Goal: Task Accomplishment & Management: Complete application form

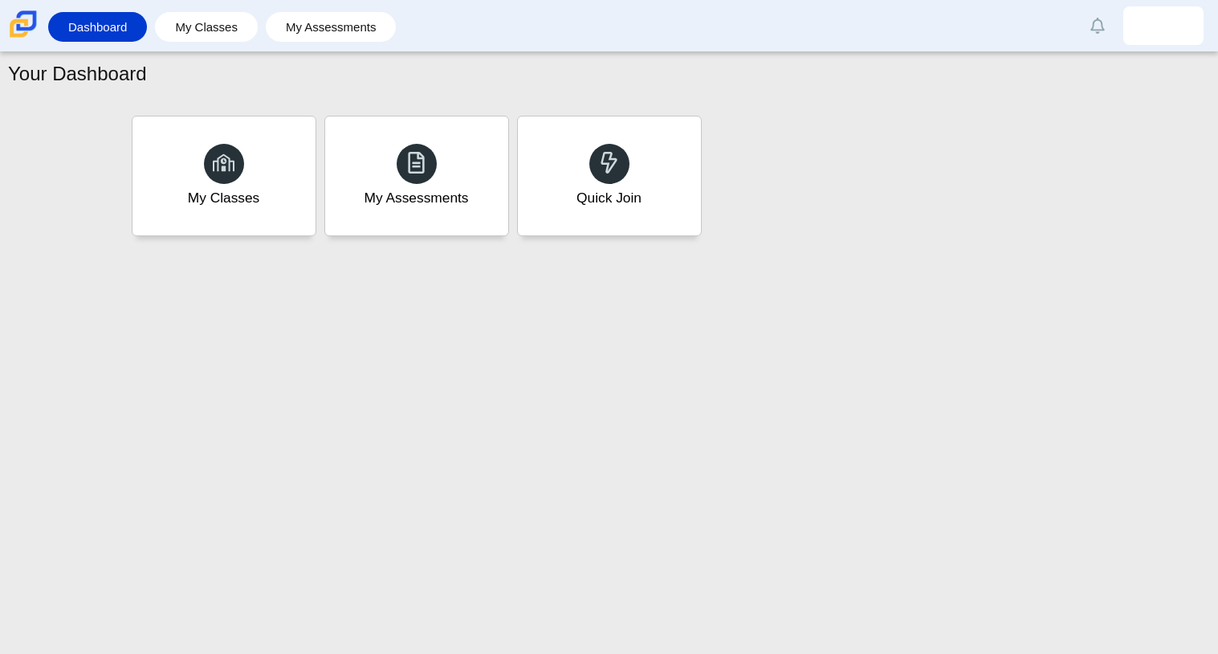
click at [890, 332] on div "Your Dashboard My Classes My Assessments Quick Join" at bounding box center [609, 353] width 1218 height 602
click at [634, 180] on div "Quick Join" at bounding box center [609, 176] width 190 height 124
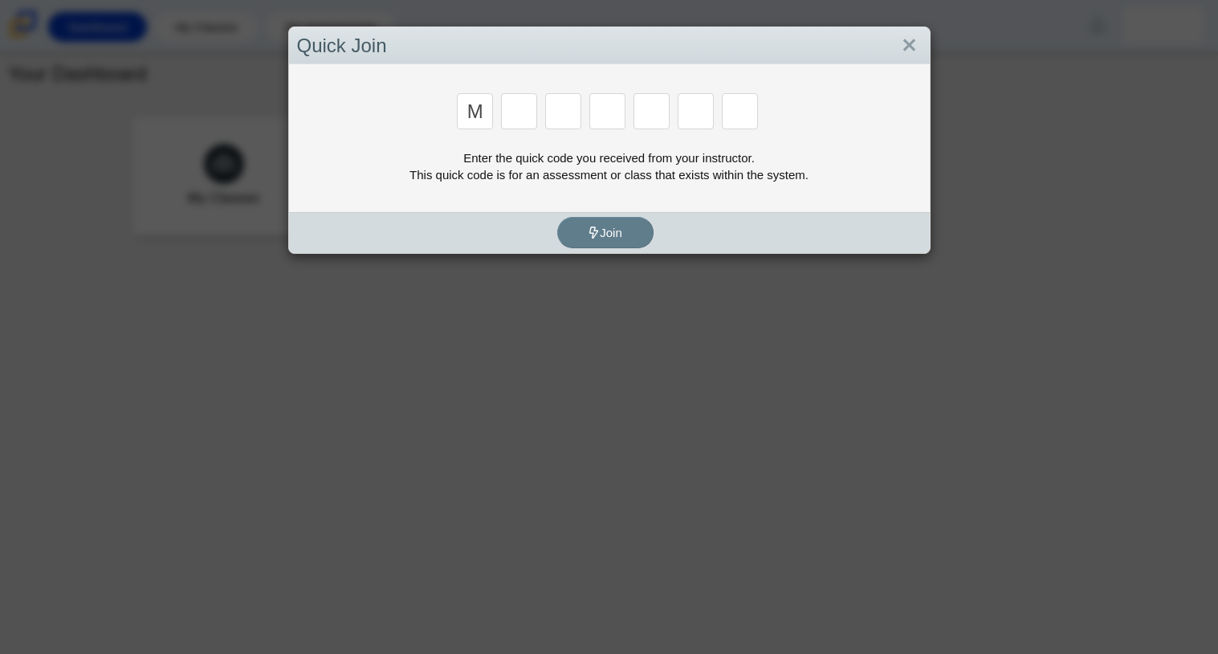
type input "M"
type input "7"
type input "E"
type input "3"
type input "E"
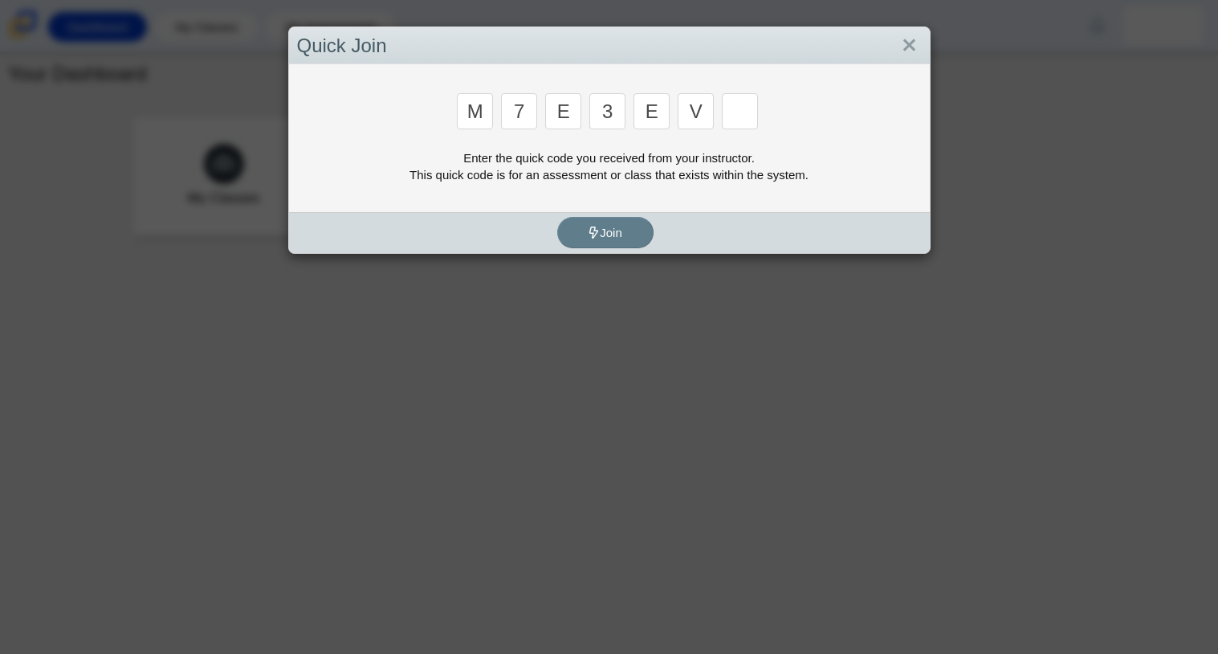
type input "V"
type input "W"
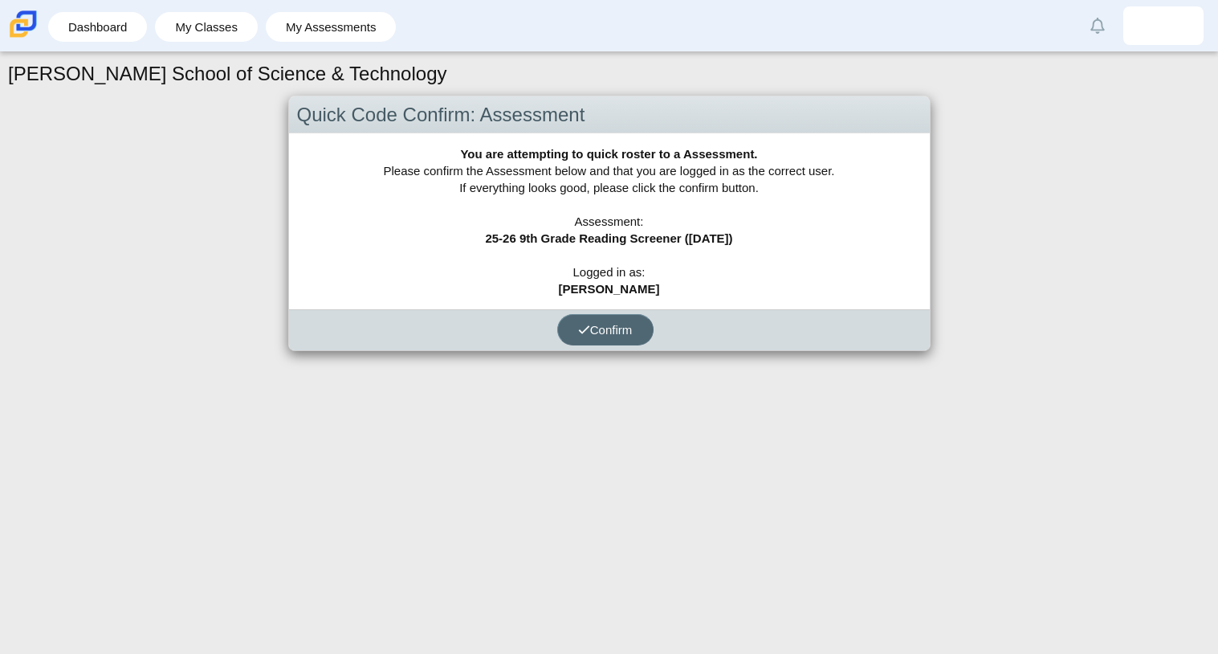
click at [608, 336] on button "Confirm" at bounding box center [605, 329] width 96 height 31
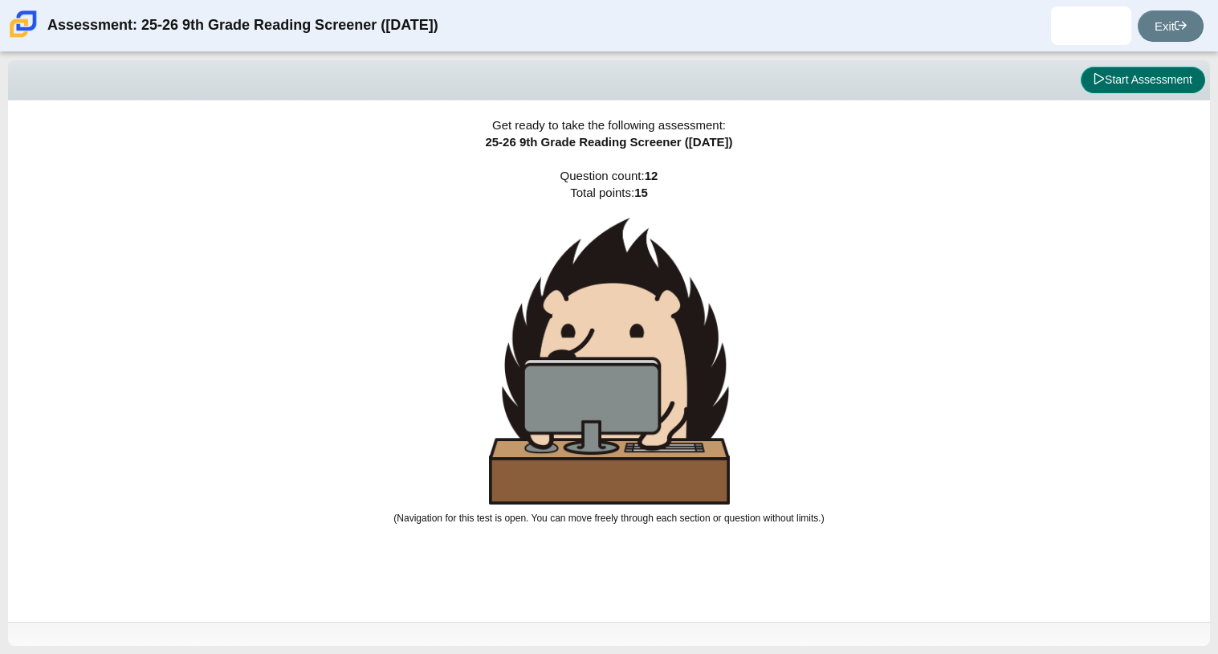
click at [1138, 91] on button "Start Assessment" at bounding box center [1143, 80] width 124 height 27
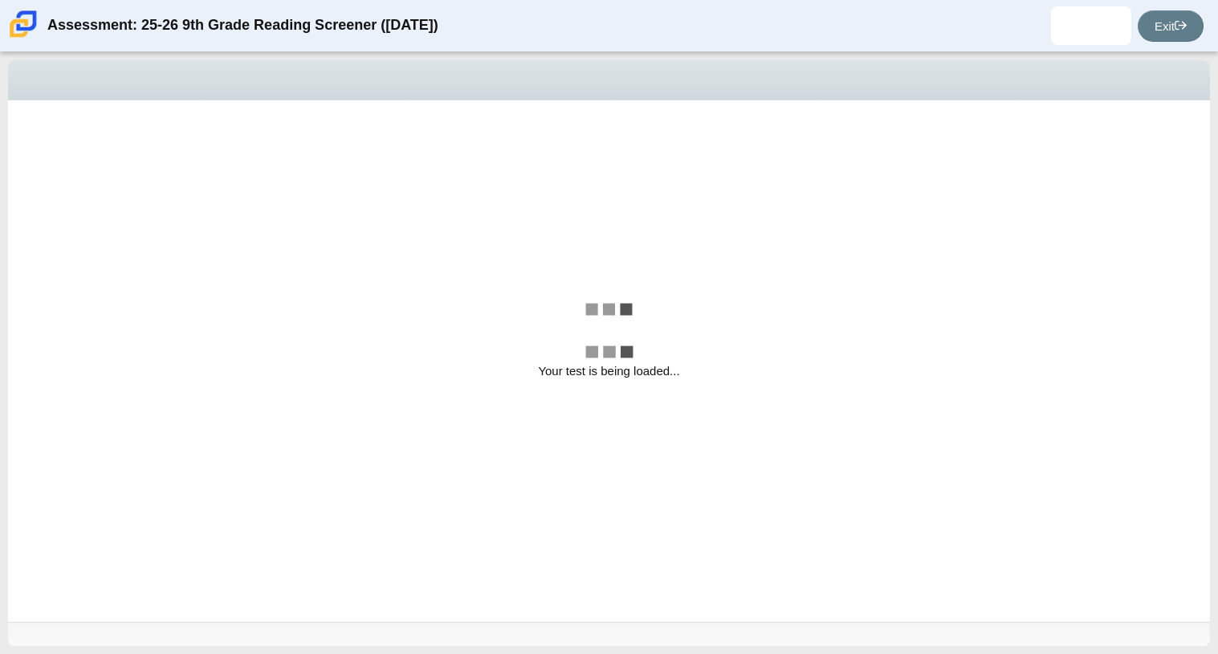
select select "ccc5b315-3c7c-471c-bf90-f22c8299c798"
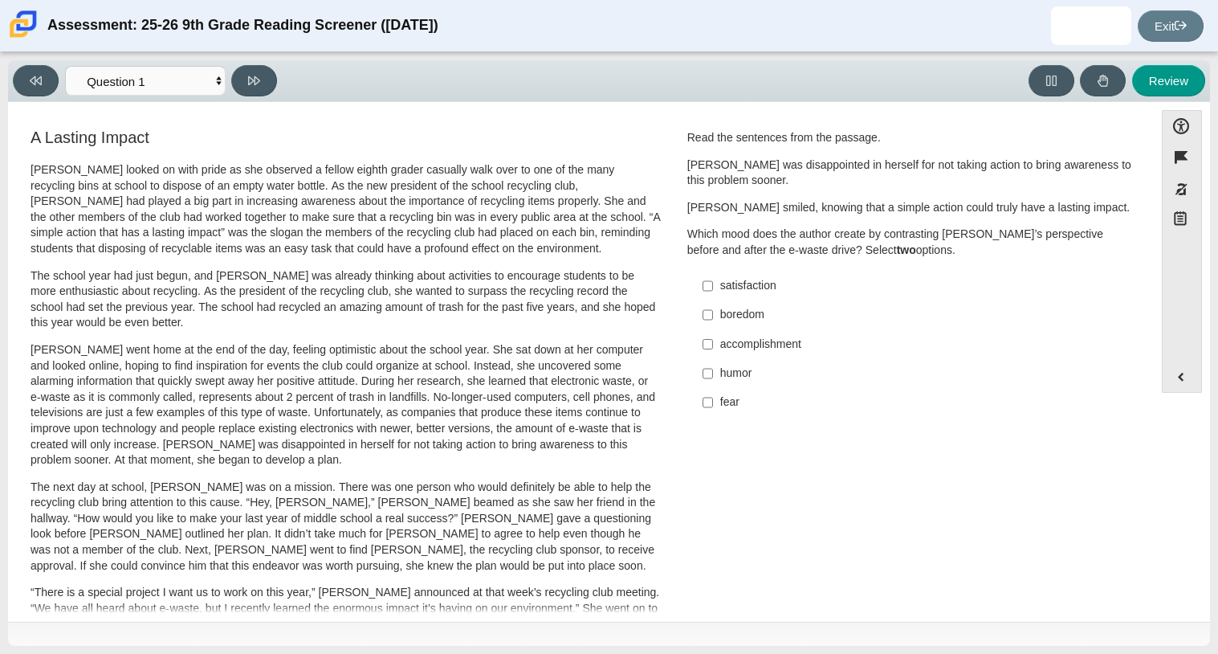
click at [709, 405] on label "fear fear" at bounding box center [912, 402] width 441 height 29
click at [709, 405] on input "fear fear" at bounding box center [708, 402] width 10 height 29
checkbox input "true"
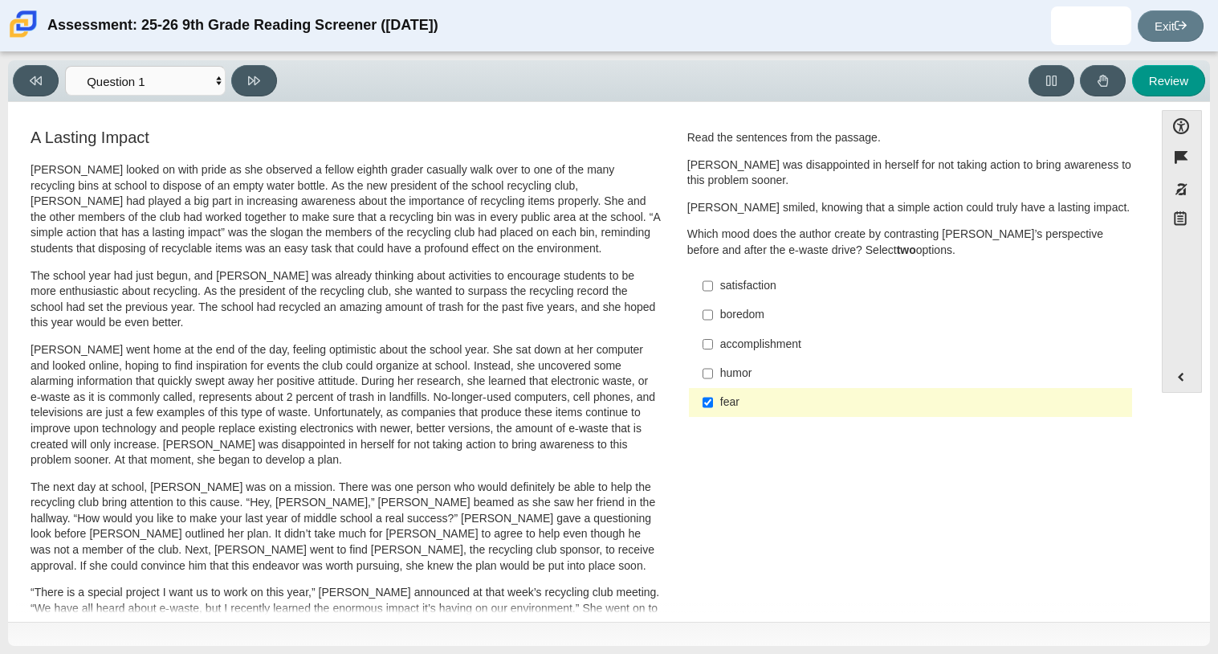
click at [756, 341] on div "accomplishment" at bounding box center [923, 345] width 406 height 16
click at [713, 341] on input "accomplishment accomplishment" at bounding box center [708, 343] width 10 height 29
checkbox input "true"
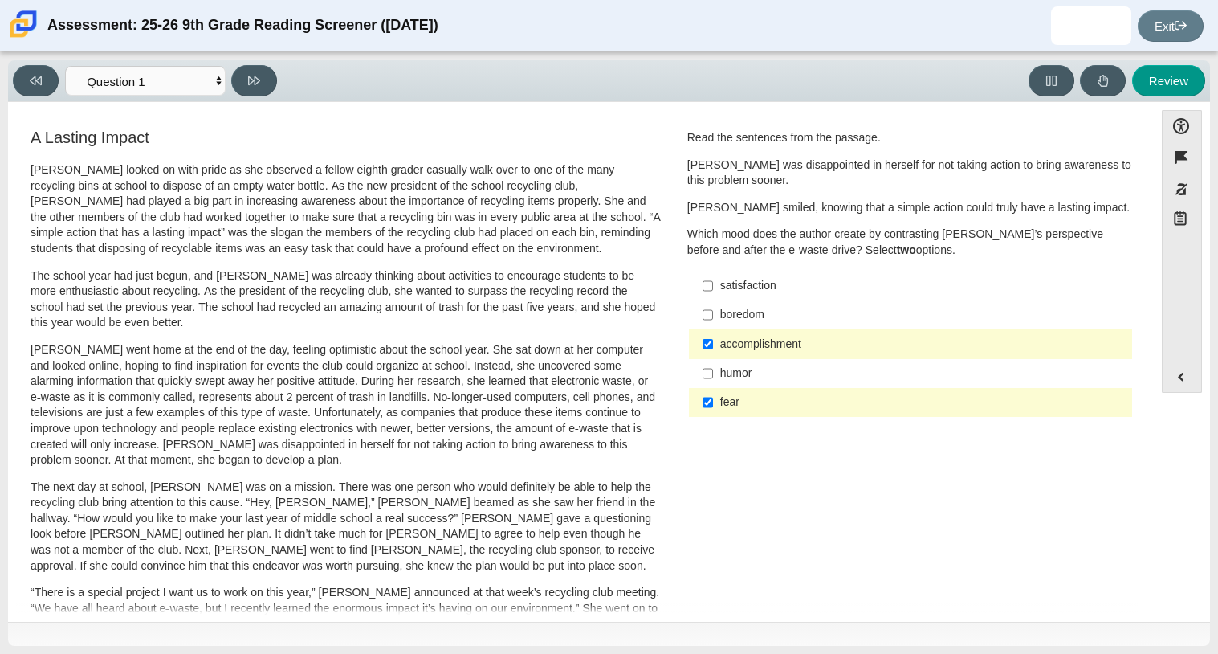
click at [730, 301] on label "boredom boredom" at bounding box center [912, 314] width 441 height 29
click at [713, 301] on input "boredom boredom" at bounding box center [708, 314] width 10 height 29
checkbox input "true"
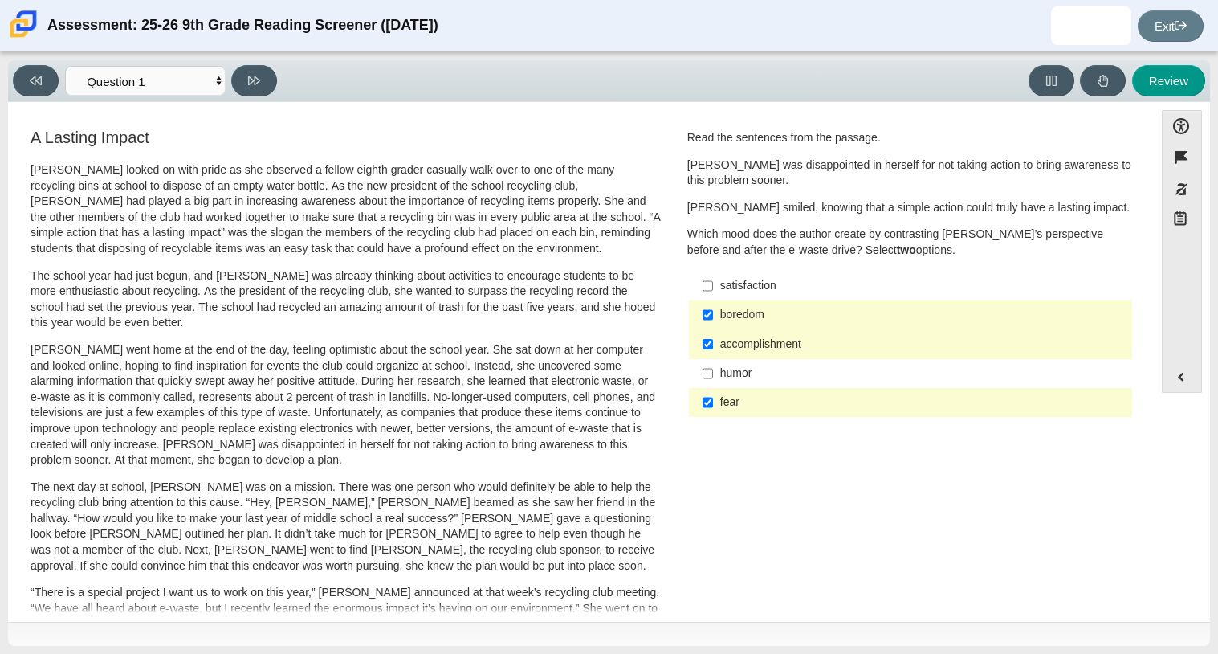
click at [712, 398] on label "fear fear" at bounding box center [912, 402] width 441 height 29
click at [712, 398] on input "fear fear" at bounding box center [708, 402] width 10 height 29
checkbox input "false"
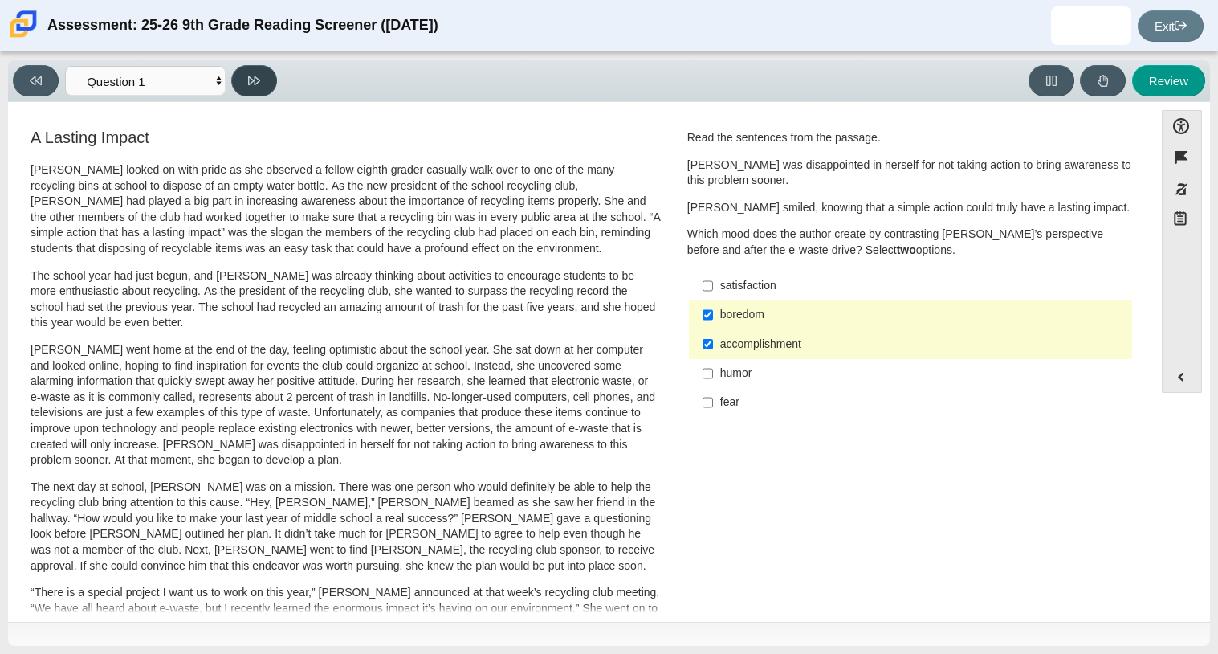
click at [251, 78] on icon at bounding box center [254, 81] width 12 height 12
select select "0ff64528-ffd7-428d-b192-babfaadd44e8"
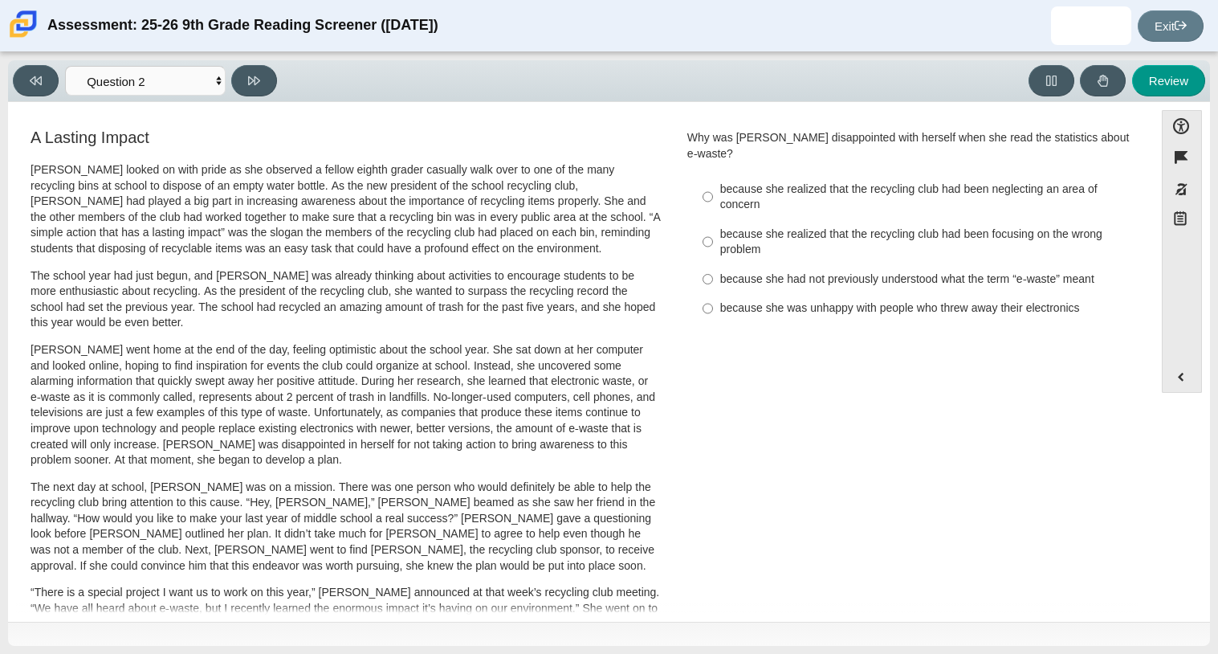
click at [826, 227] on div "because she realized that the recycling club had been focusing on the wrong pro…" at bounding box center [923, 242] width 406 height 31
click at [713, 225] on input "because she realized that the recycling club had been focusing on the wrong pro…" at bounding box center [708, 241] width 10 height 45
radio input "true"
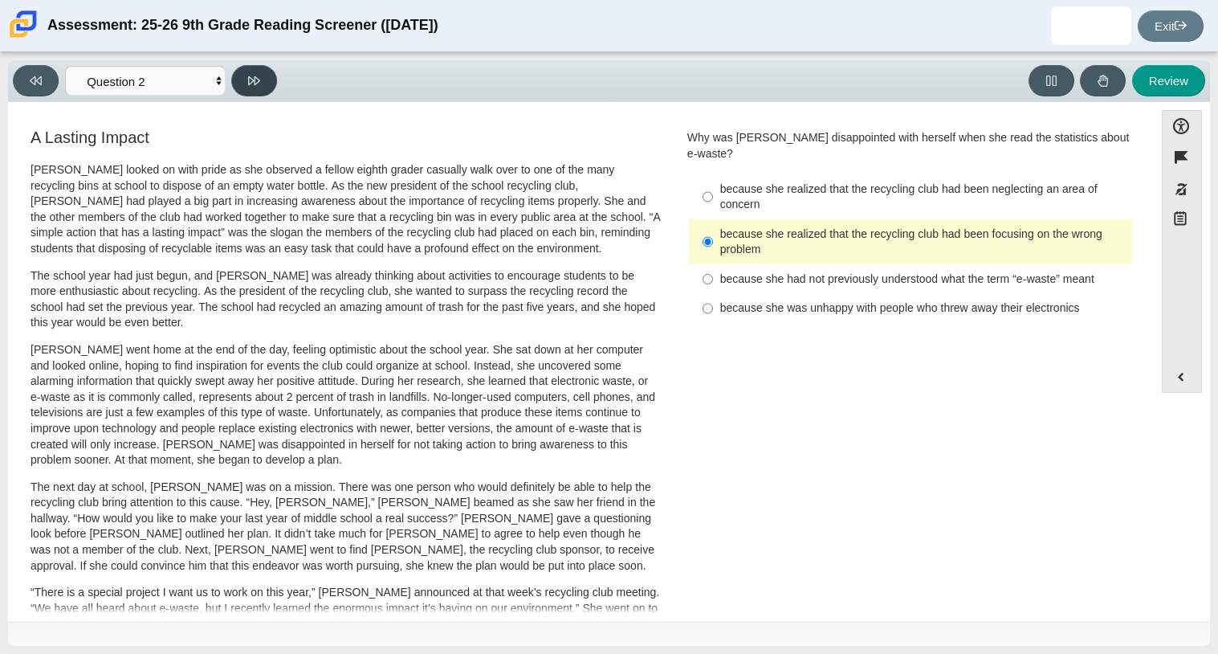
click at [261, 69] on button at bounding box center [254, 80] width 46 height 31
select select "7ce3d843-6974-4858-901c-1ff39630e843"
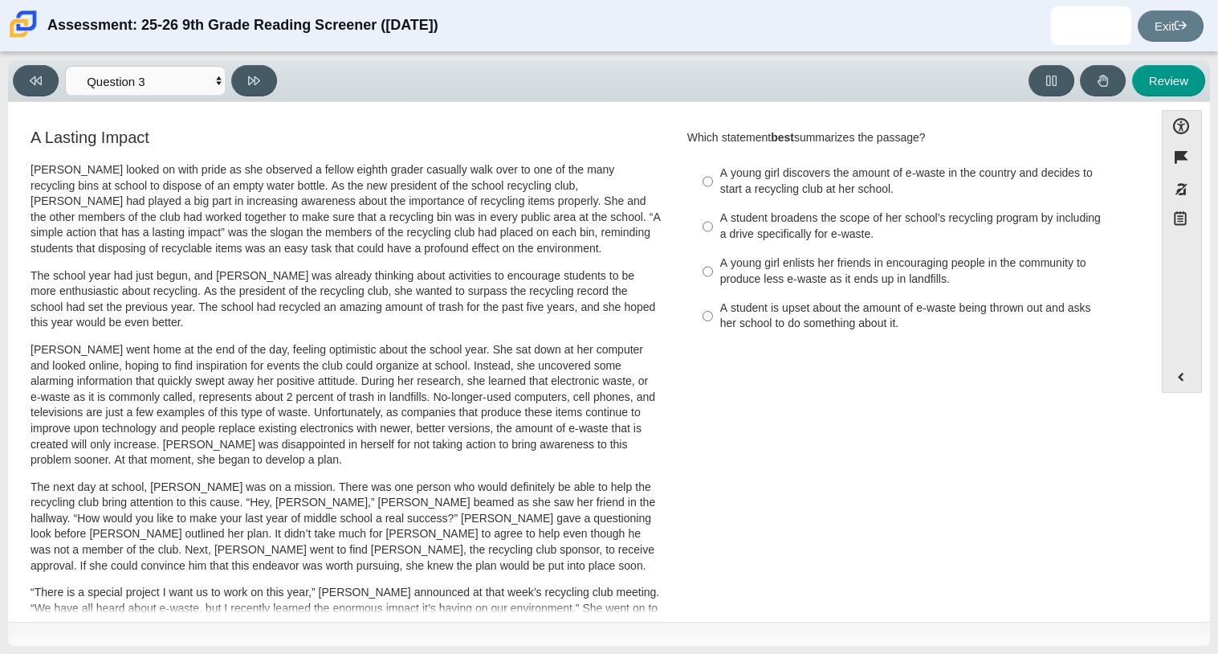
click at [830, 275] on div "A young girl enlists her friends in encouraging people in the community to prod…" at bounding box center [923, 270] width 406 height 31
click at [713, 275] on input "A young girl enlists her friends in encouraging people in the community to prod…" at bounding box center [708, 271] width 10 height 45
radio input "true"
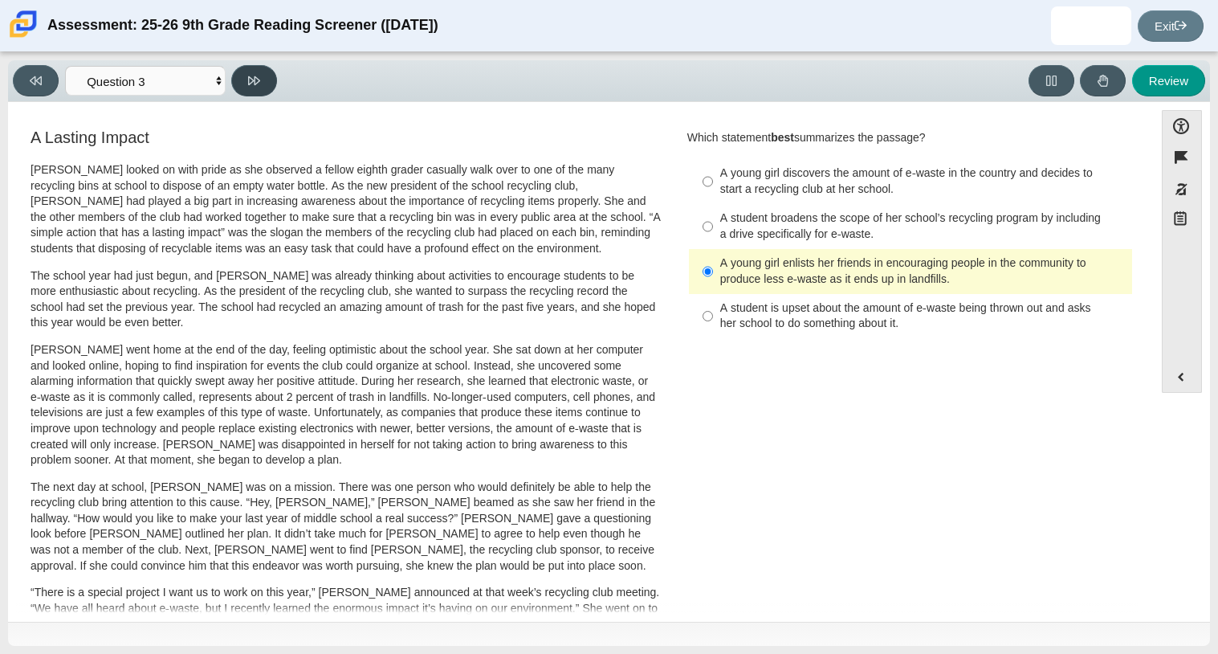
click at [252, 87] on button at bounding box center [254, 80] width 46 height 31
select select "ca9ea0f1-49c5-4bd1-83b0-472c18652b42"
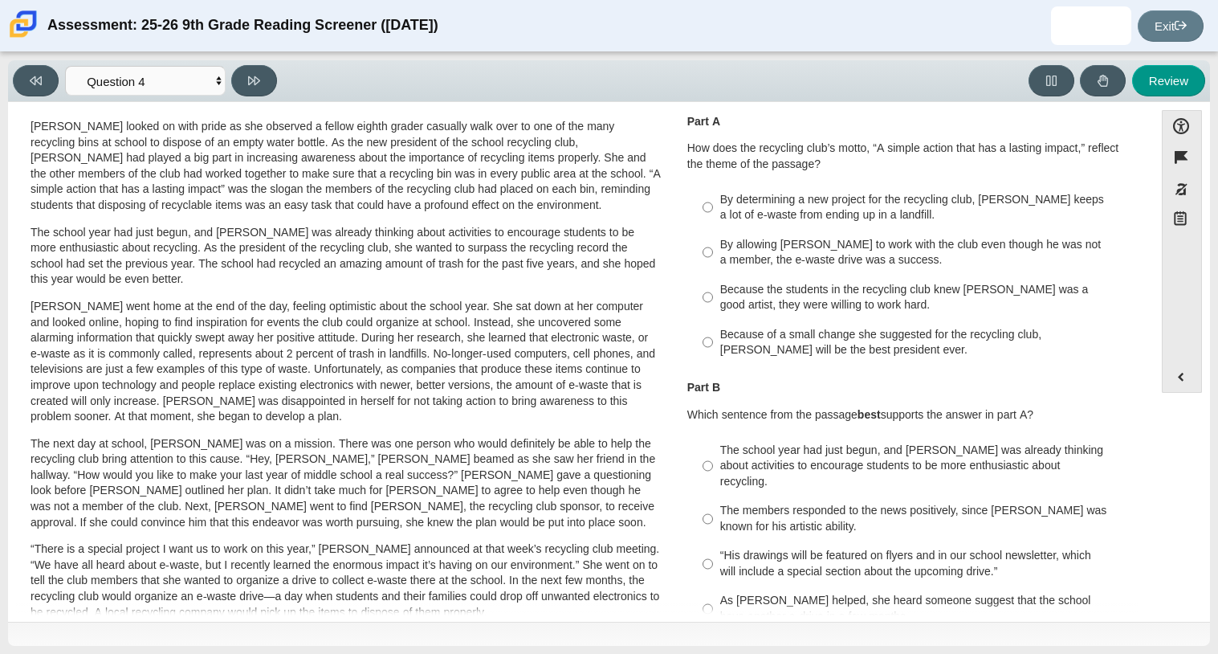
scroll to position [43, 0]
click at [905, 215] on div "By determining a new project for the recycling club, Scarlett keeps a lot of e-…" at bounding box center [923, 208] width 406 height 31
click at [713, 215] on input "By determining a new project for the recycling club, Scarlett keeps a lot of e-…" at bounding box center [708, 208] width 10 height 45
radio input "true"
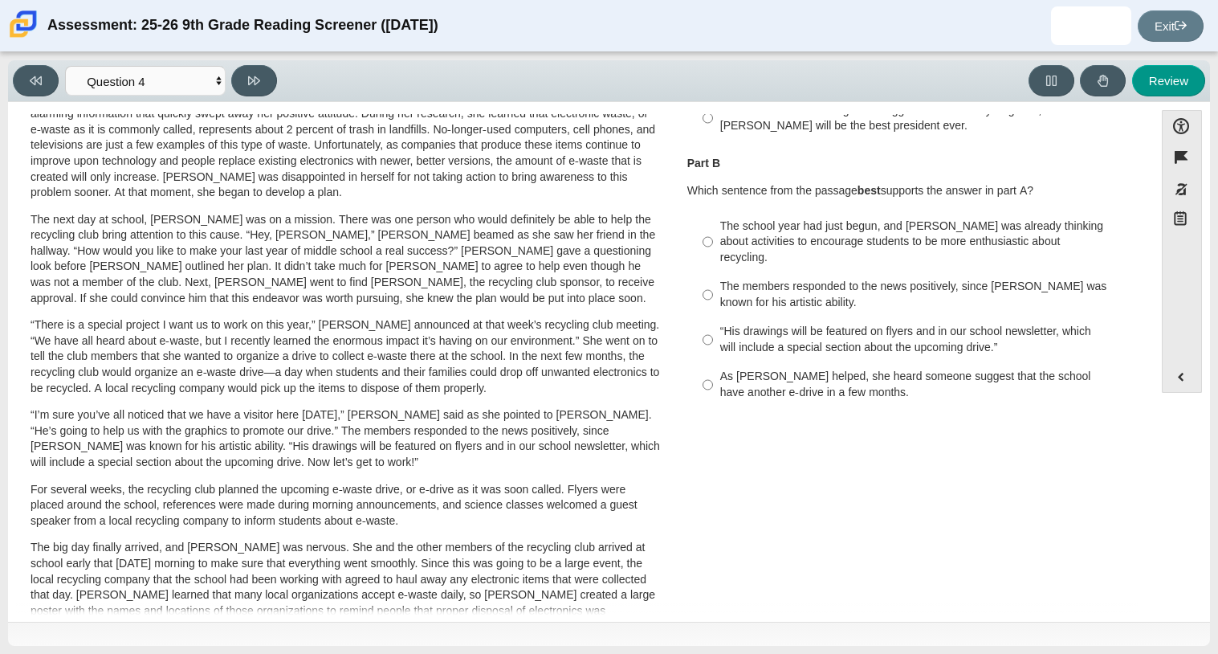
scroll to position [268, 0]
click at [982, 372] on div "As Scarlett helped, she heard someone suggest that the school have another e-dr…" at bounding box center [923, 383] width 406 height 31
click at [713, 372] on input "As Scarlett helped, she heard someone suggest that the school have another e-dr…" at bounding box center [708, 383] width 10 height 45
radio input "true"
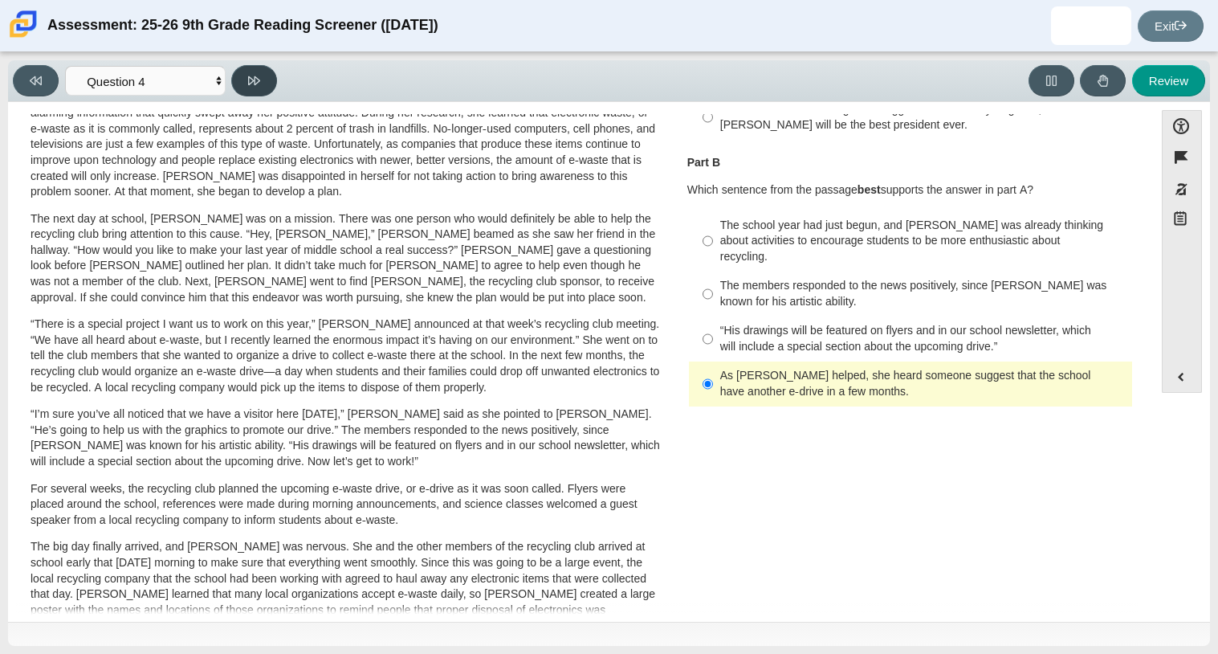
click at [253, 79] on icon at bounding box center [254, 80] width 12 height 9
select select "e41f1a79-e29f-4095-8030-a53364015bed"
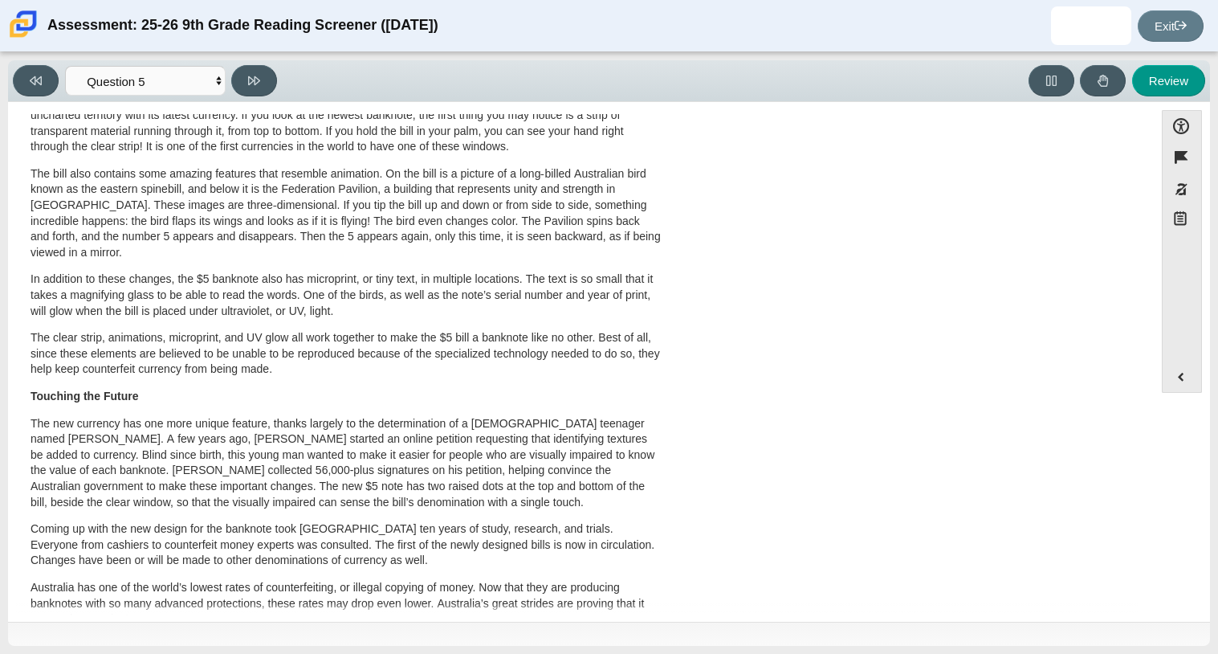
scroll to position [0, 0]
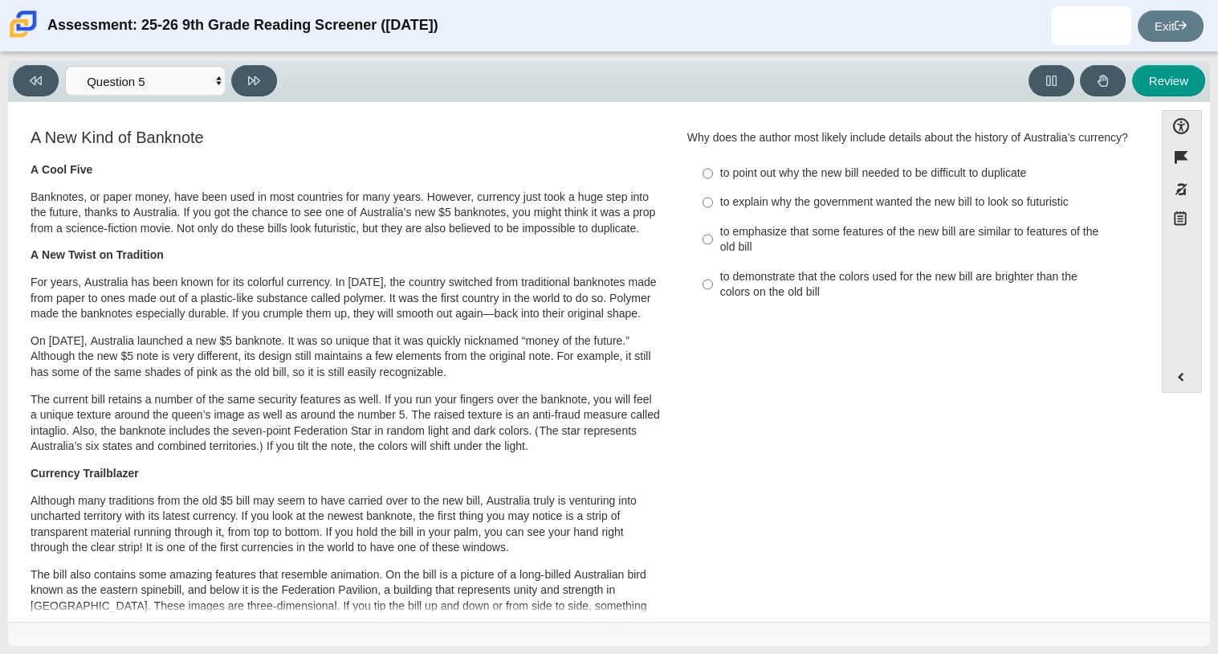
click at [781, 296] on div "to demonstrate that the colors used for the new bill are brighter than the colo…" at bounding box center [923, 284] width 406 height 31
click at [713, 296] on input "to demonstrate that the colors used for the new bill are brighter than the colo…" at bounding box center [708, 284] width 10 height 45
radio input "true"
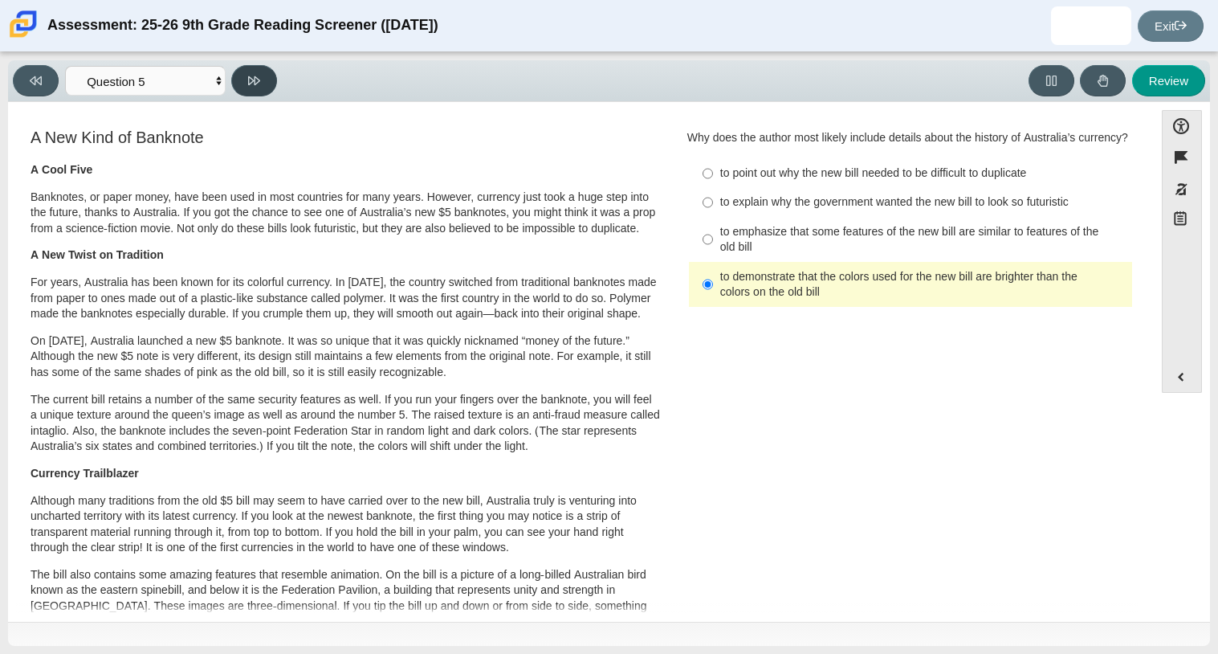
click at [266, 83] on button at bounding box center [254, 80] width 46 height 31
select select "69146e31-7b3d-4a3e-9ce6-f30c24342ae0"
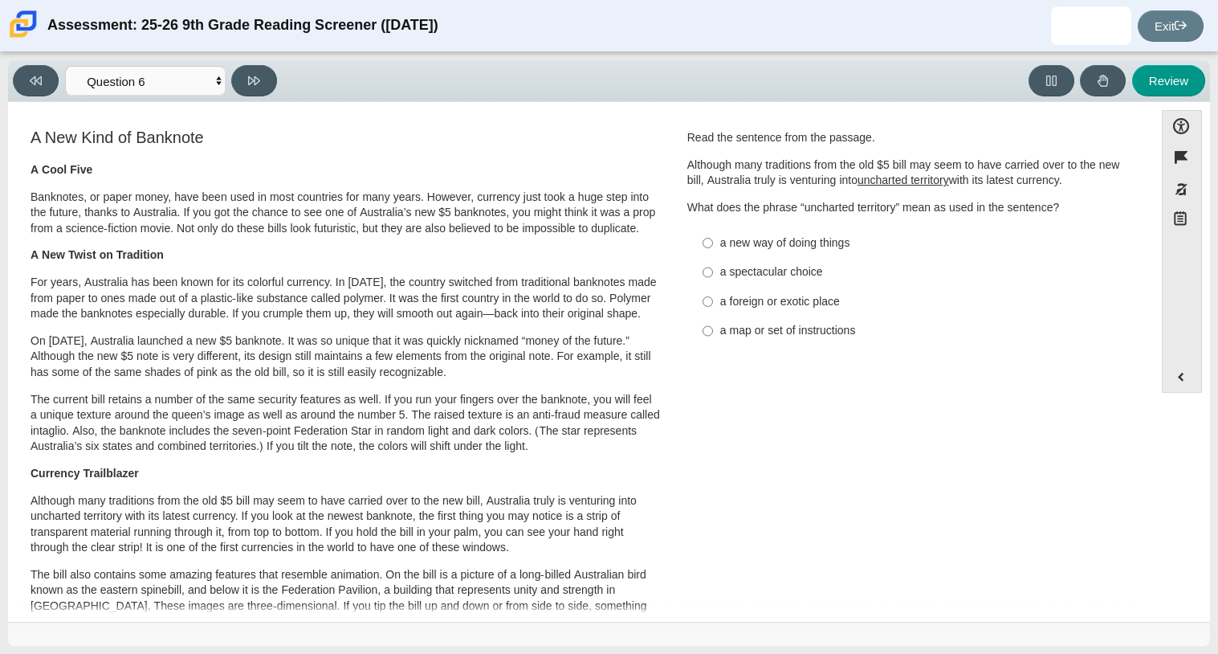
click at [834, 294] on div "a foreign or exotic place" at bounding box center [923, 302] width 406 height 16
click at [713, 293] on input "a foreign or exotic place a foreign or exotic place" at bounding box center [708, 301] width 10 height 29
radio input "true"
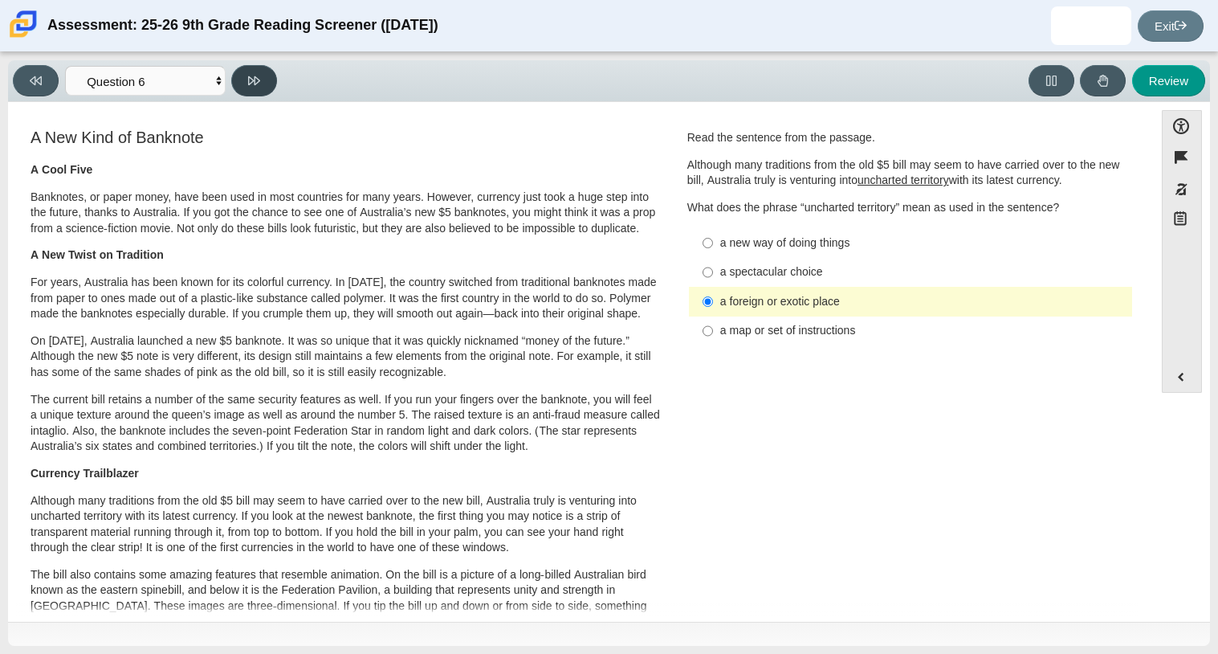
click at [256, 75] on icon at bounding box center [254, 81] width 12 height 12
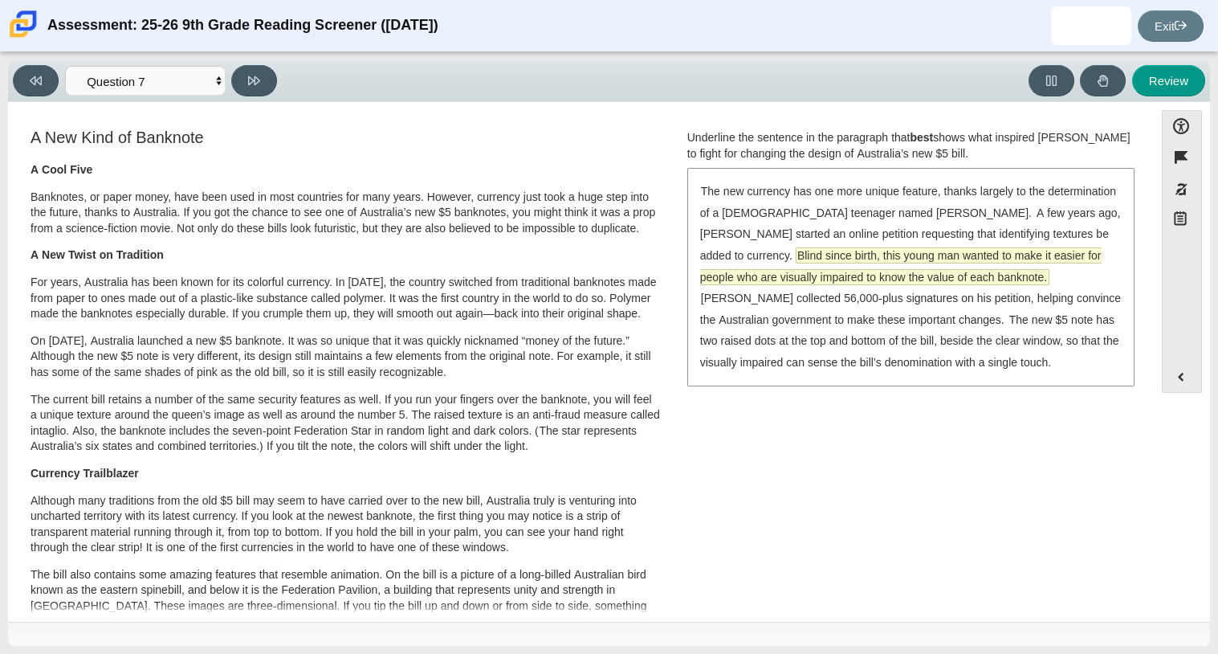
click at [1075, 259] on span "Blind since birth, this young man wanted to make it easier for people who are v…" at bounding box center [901, 266] width 402 height 36
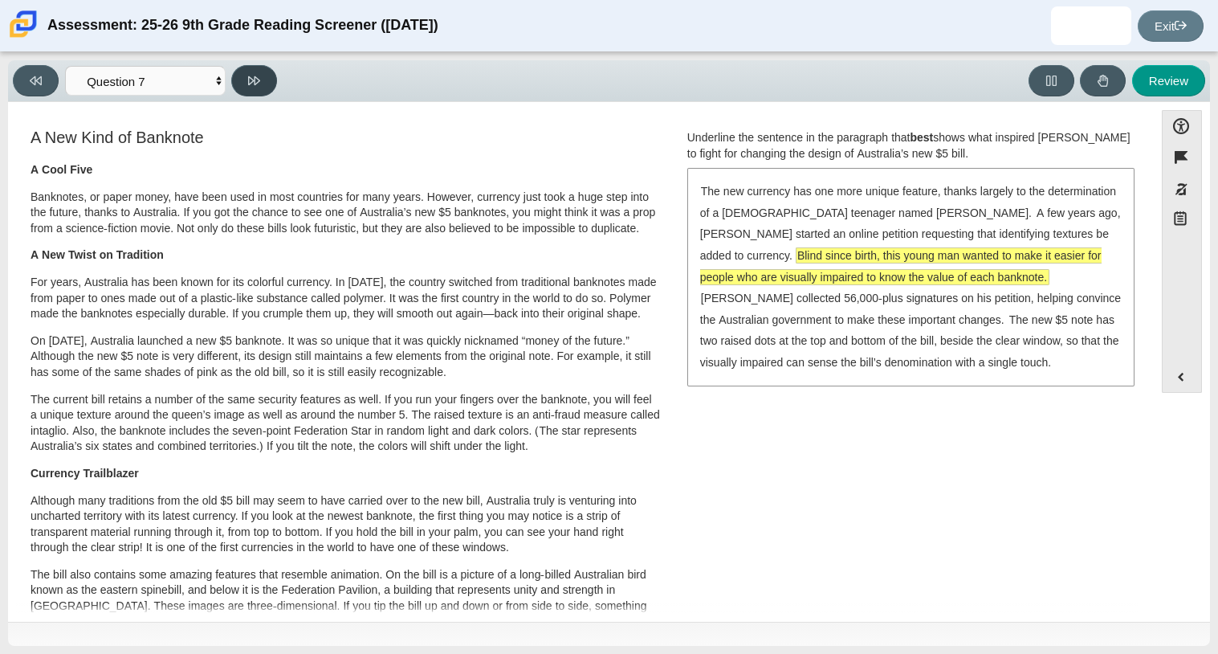
click at [247, 67] on button at bounding box center [254, 80] width 46 height 31
select select "ea8338c2-a6a3-418e-a305-2b963b54a290"
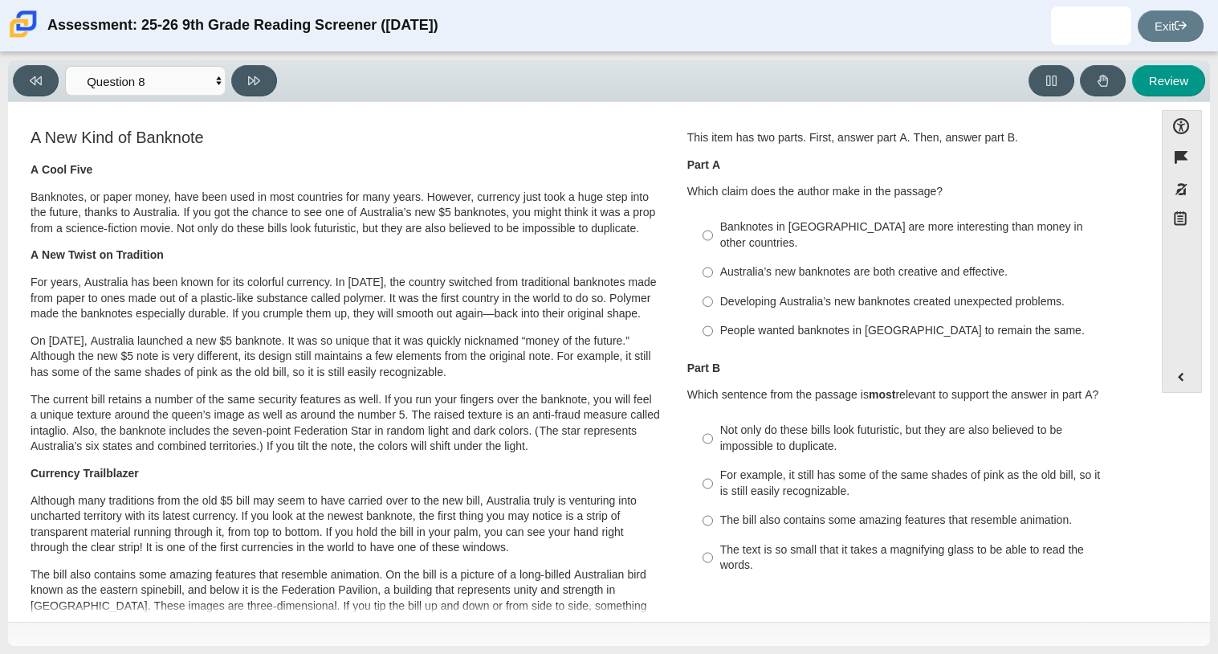
click at [971, 264] on div "Australia’s new banknotes are both creative and effective." at bounding box center [923, 272] width 406 height 16
click at [713, 259] on input "Australia’s new banknotes are both creative and effective. Australia’s new bank…" at bounding box center [708, 272] width 10 height 29
radio input "true"
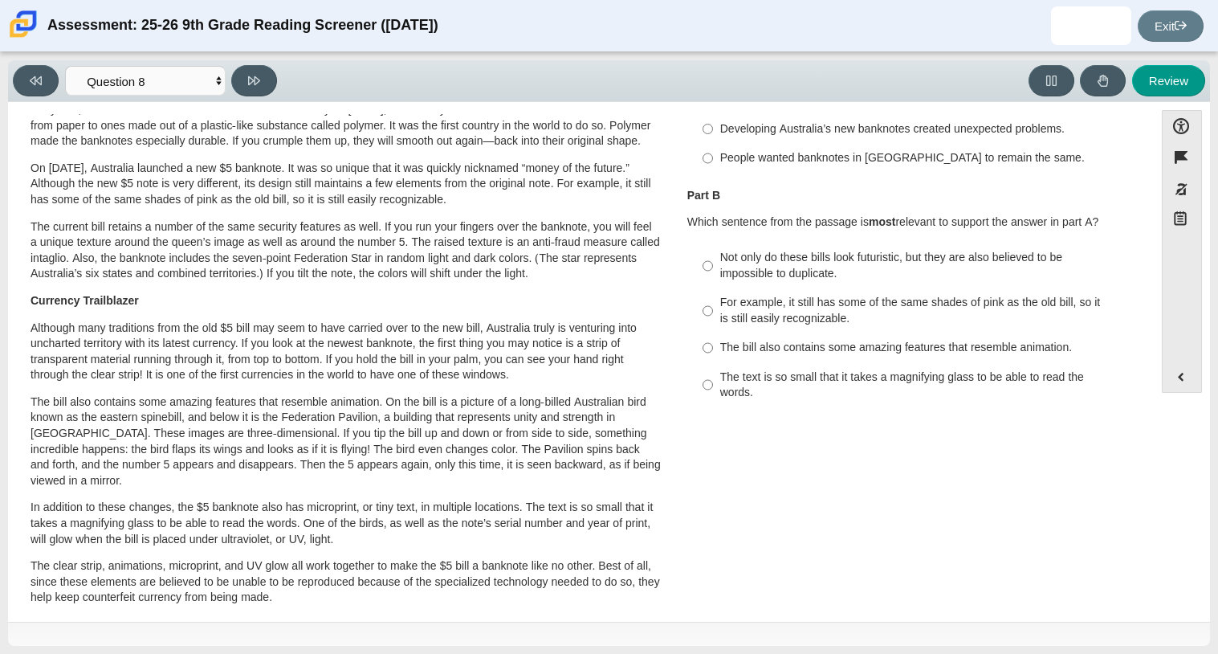
scroll to position [171, 0]
click at [706, 245] on input "Not only do these bills look futuristic, but they are also believed to be impos…" at bounding box center [708, 267] width 10 height 45
radio input "true"
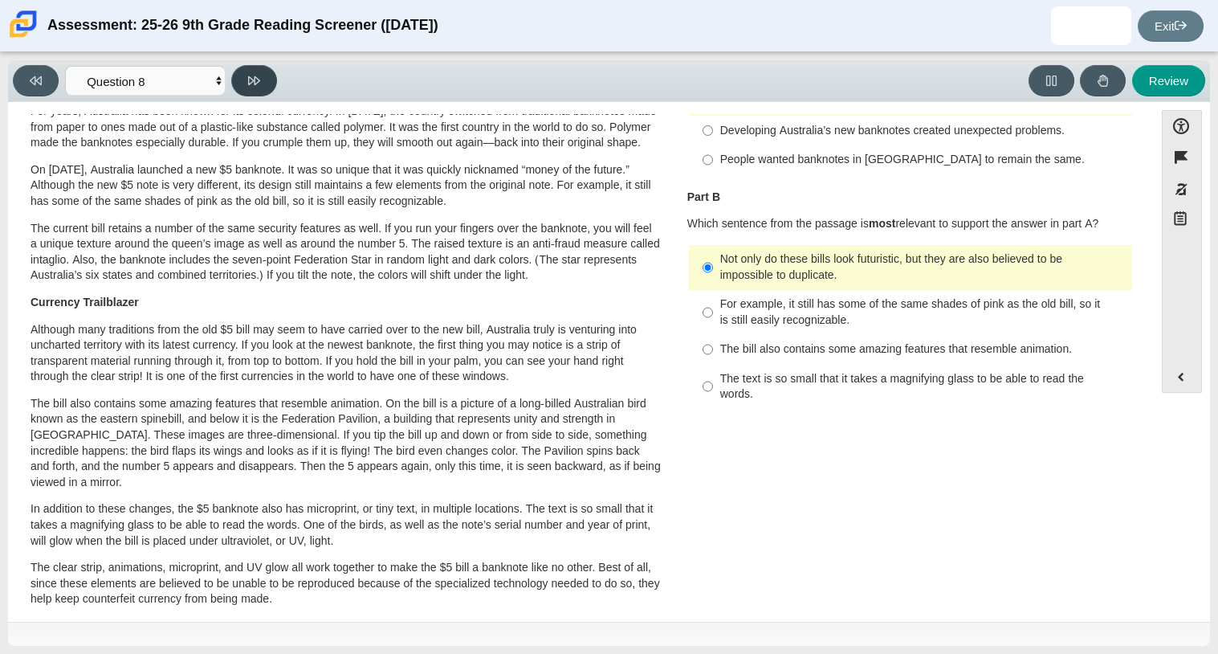
click at [264, 76] on button at bounding box center [254, 80] width 46 height 31
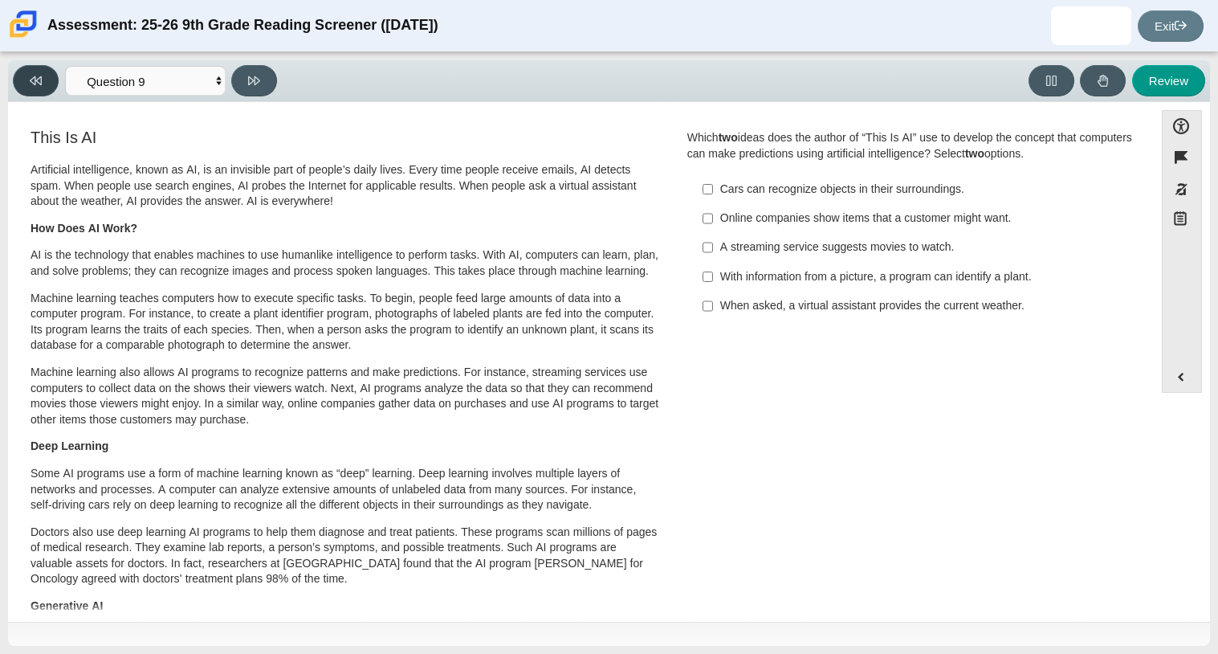
click at [26, 80] on button at bounding box center [36, 80] width 46 height 31
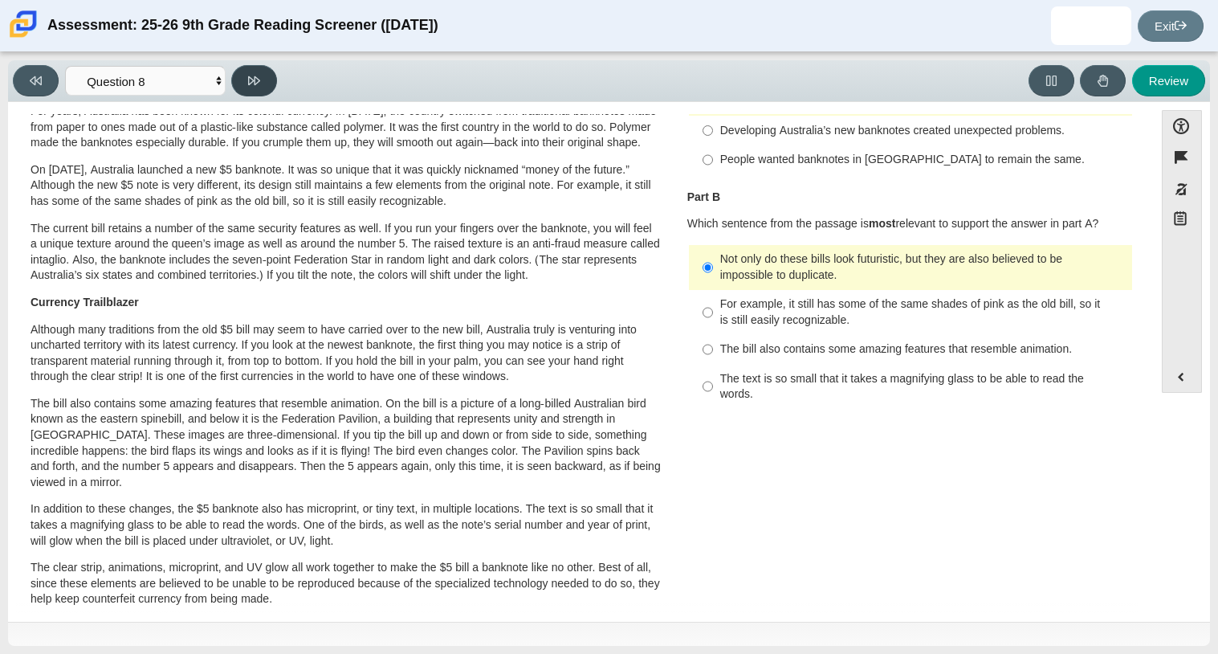
click at [244, 80] on button at bounding box center [254, 80] width 46 height 31
select select "89f058d6-b15c-4ef5-a4b3-fdaffb8868b6"
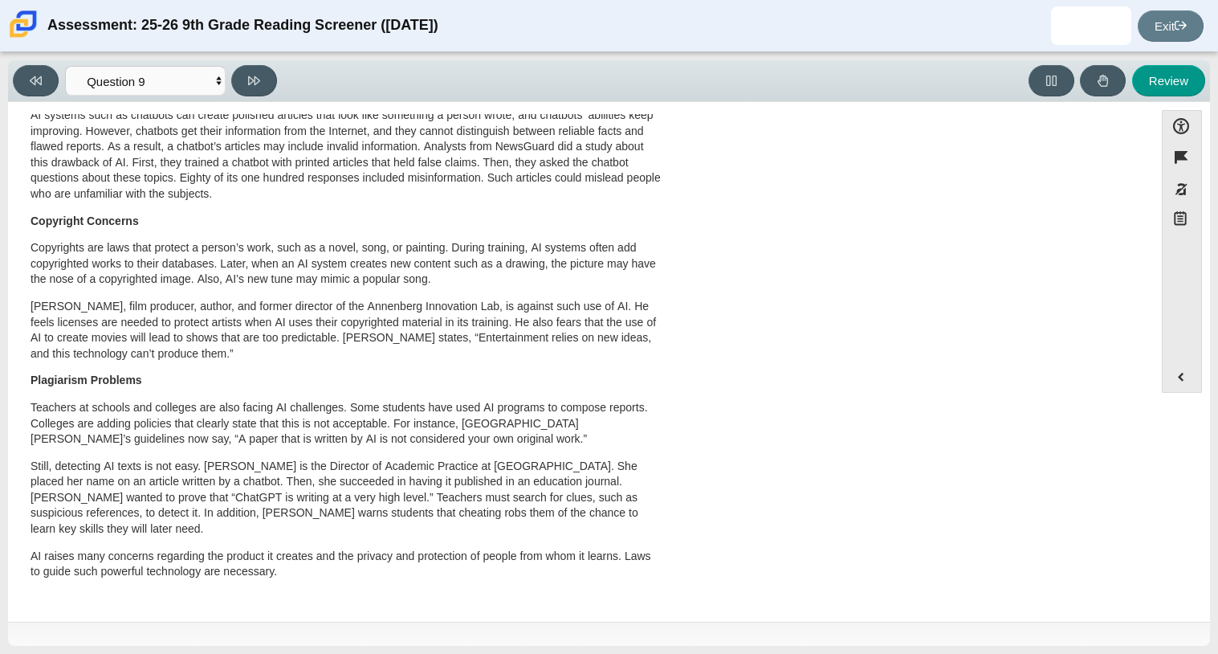
scroll to position [0, 0]
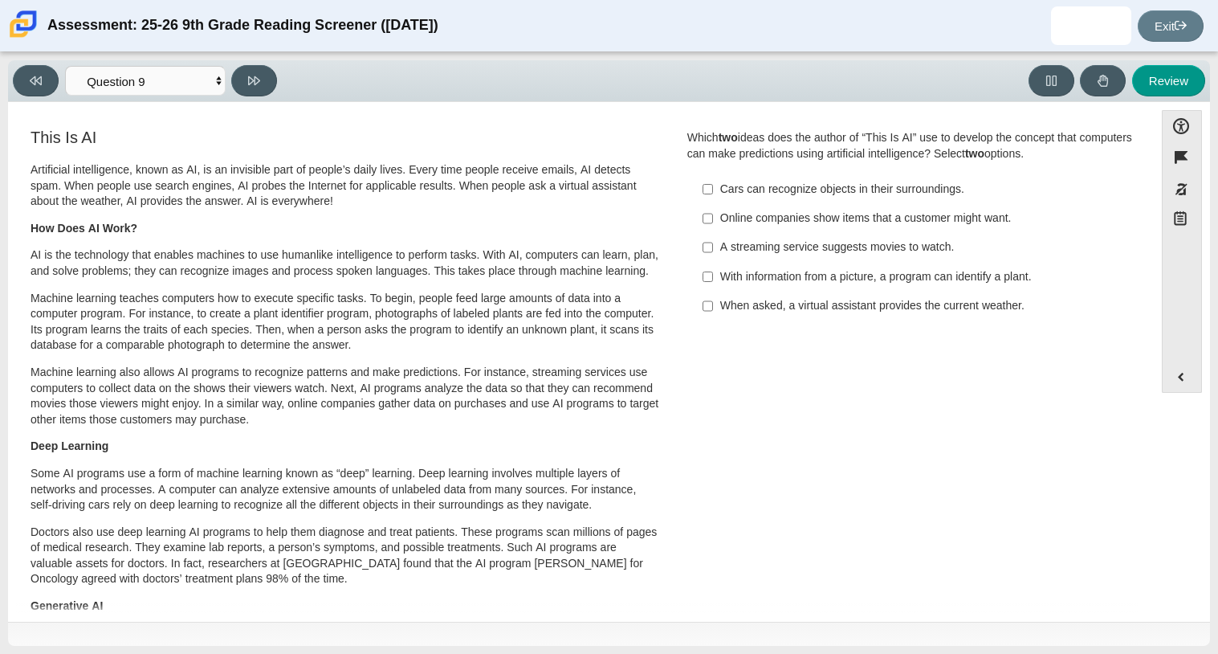
click at [810, 210] on div "Online companies show items that a customer might want." at bounding box center [923, 218] width 406 height 16
click at [713, 210] on input "Online companies show items that a customer might want. Online companies show i…" at bounding box center [708, 218] width 10 height 29
checkbox input "true"
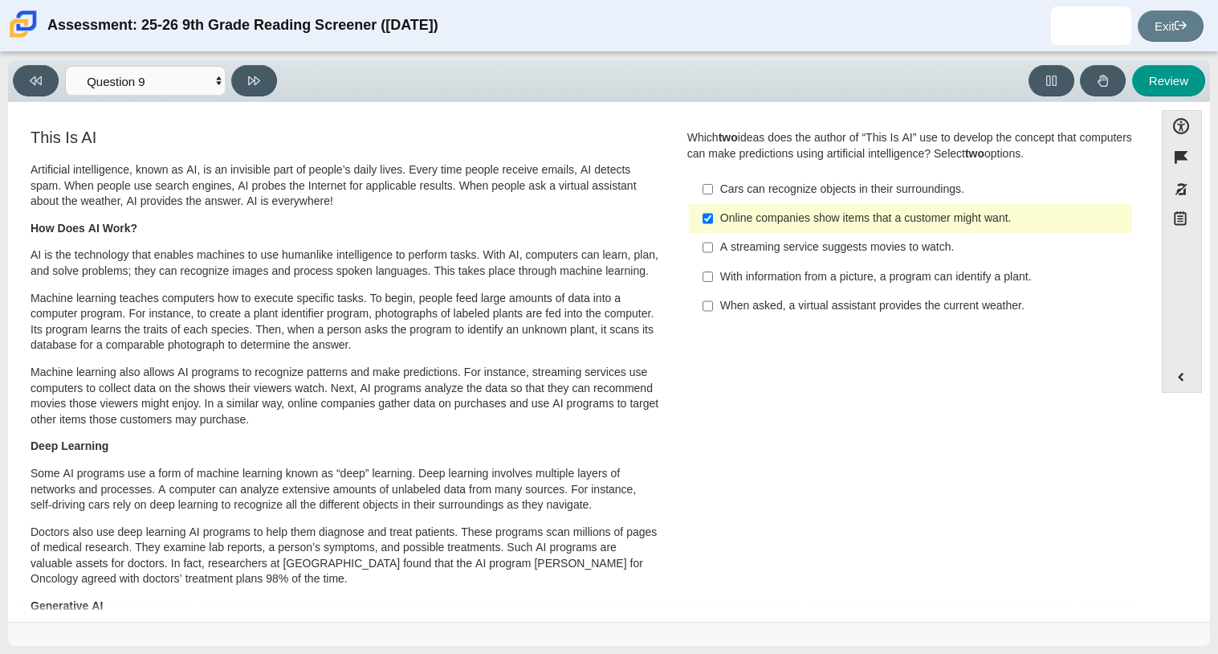
click at [760, 245] on div "A streaming service suggests movies to watch." at bounding box center [923, 247] width 406 height 16
click at [713, 245] on input "A streaming service suggests movies to watch. A streaming service suggests movi…" at bounding box center [708, 247] width 10 height 29
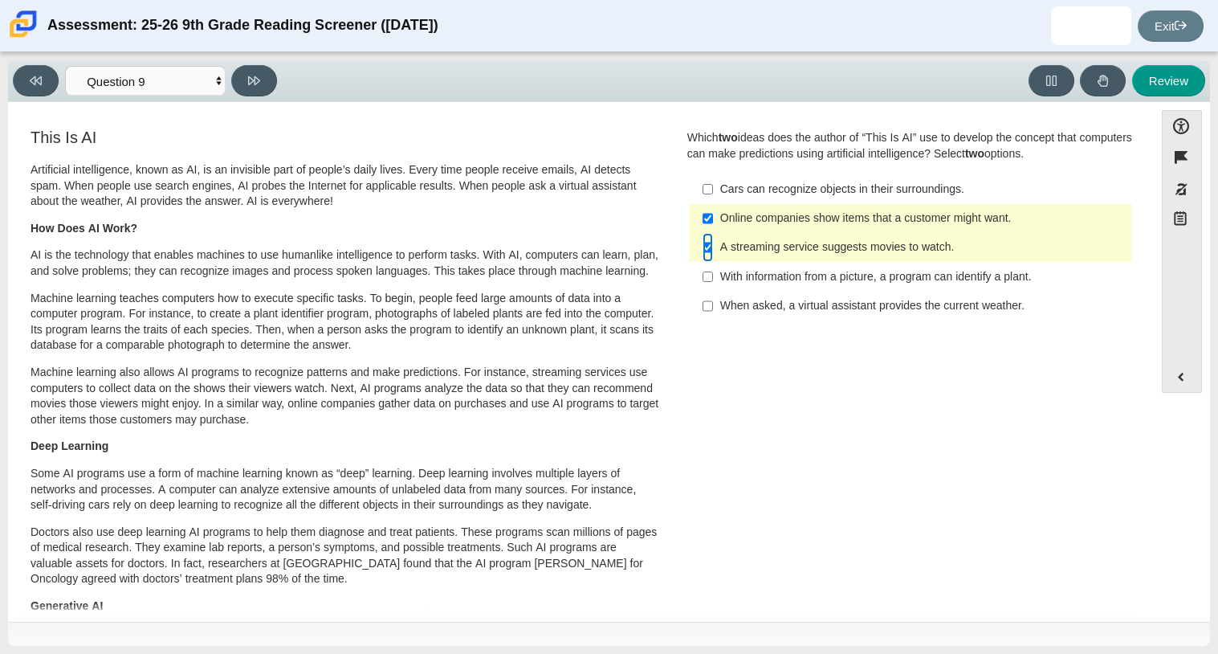
click at [704, 252] on input "A streaming service suggests movies to watch. A streaming service suggests movi…" at bounding box center [708, 247] width 10 height 29
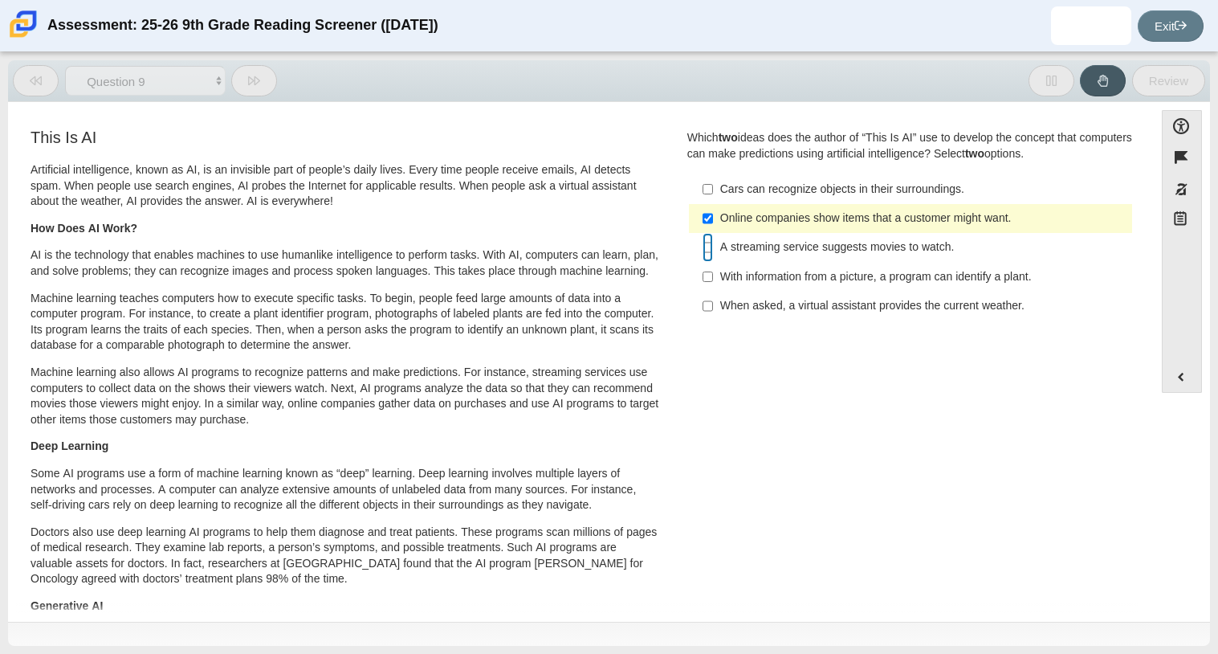
click at [704, 252] on input "A streaming service suggests movies to watch. A streaming service suggests movi…" at bounding box center [708, 247] width 10 height 29
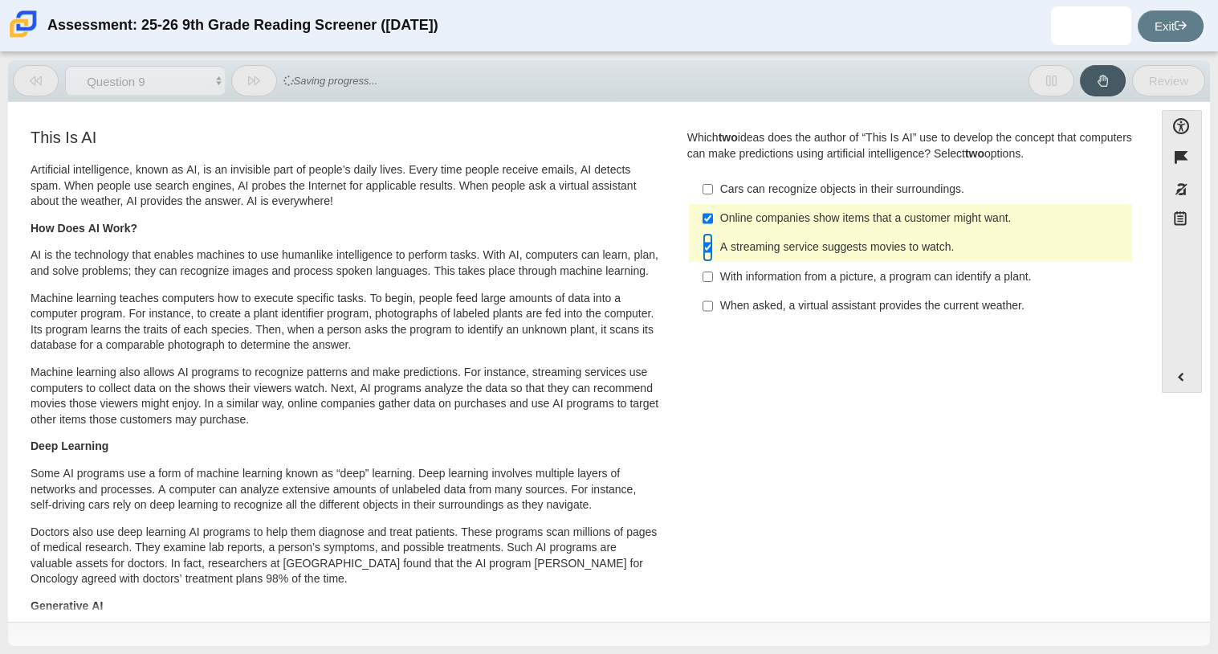
click at [704, 252] on input "A streaming service suggests movies to watch. A streaming service suggests movi…" at bounding box center [708, 247] width 10 height 29
checkbox input "false"
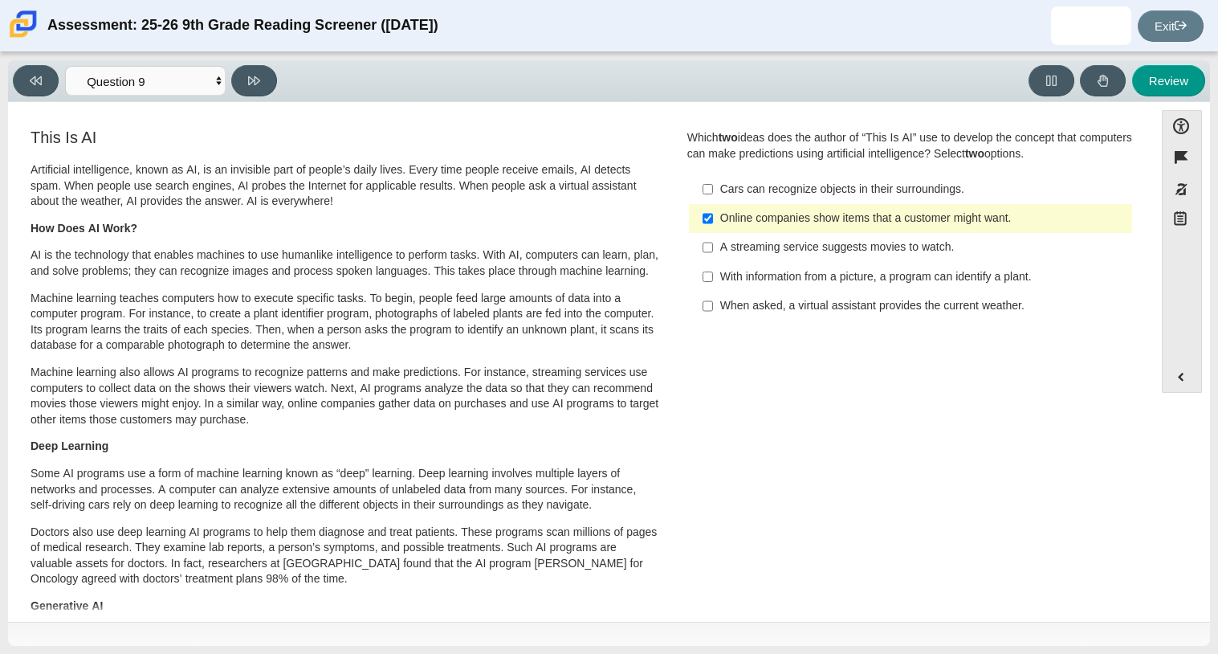
click at [792, 280] on div "With information from a picture, a program can identify a plant." at bounding box center [923, 277] width 406 height 16
click at [713, 280] on input "With information from a picture, a program can identify a plant. With informati…" at bounding box center [708, 276] width 10 height 29
checkbox input "true"
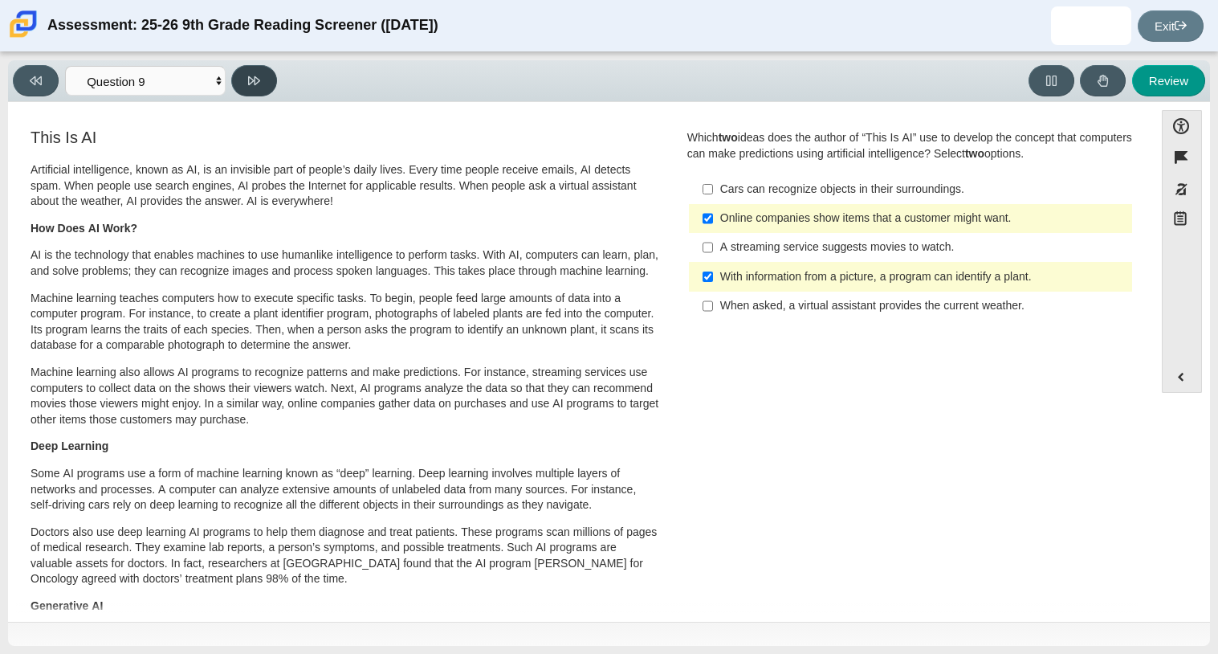
click at [239, 67] on button at bounding box center [254, 80] width 46 height 31
select select "cdf3c14e-a918-44d1-9b63-3db0fa81641e"
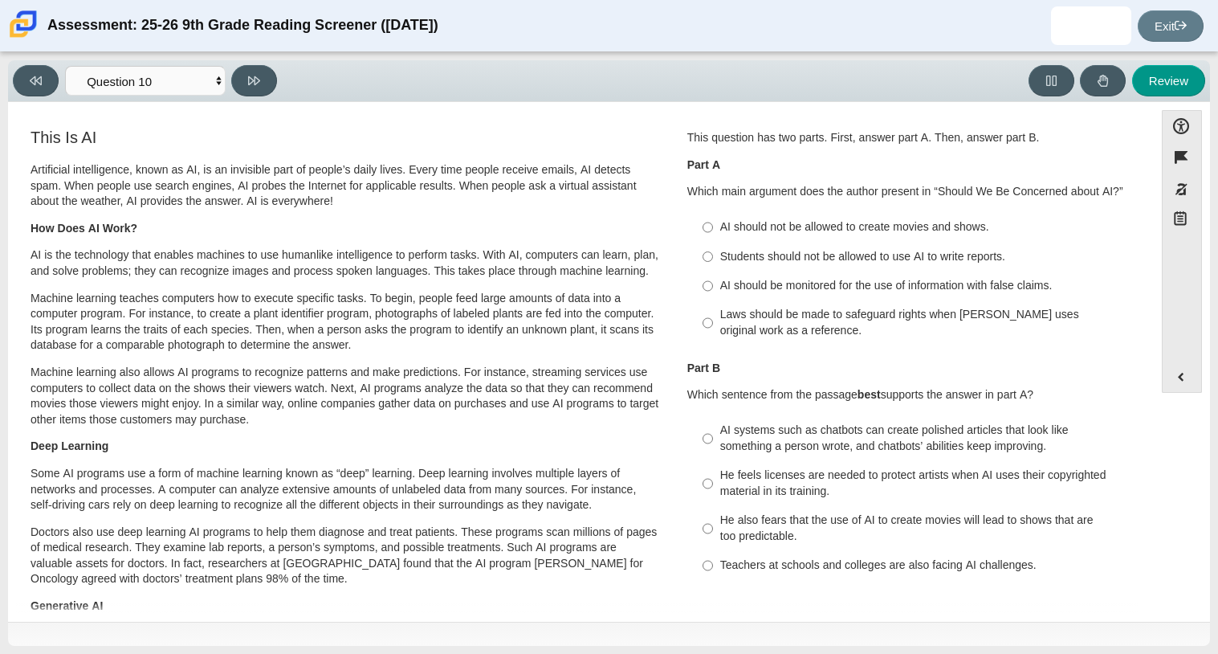
click at [912, 313] on div "Laws should be made to safeguard rights when AI uses original work as a referen…" at bounding box center [923, 322] width 406 height 31
click at [713, 313] on input "Laws should be made to safeguard rights when AI uses original work as a referen…" at bounding box center [708, 322] width 10 height 45
radio input "true"
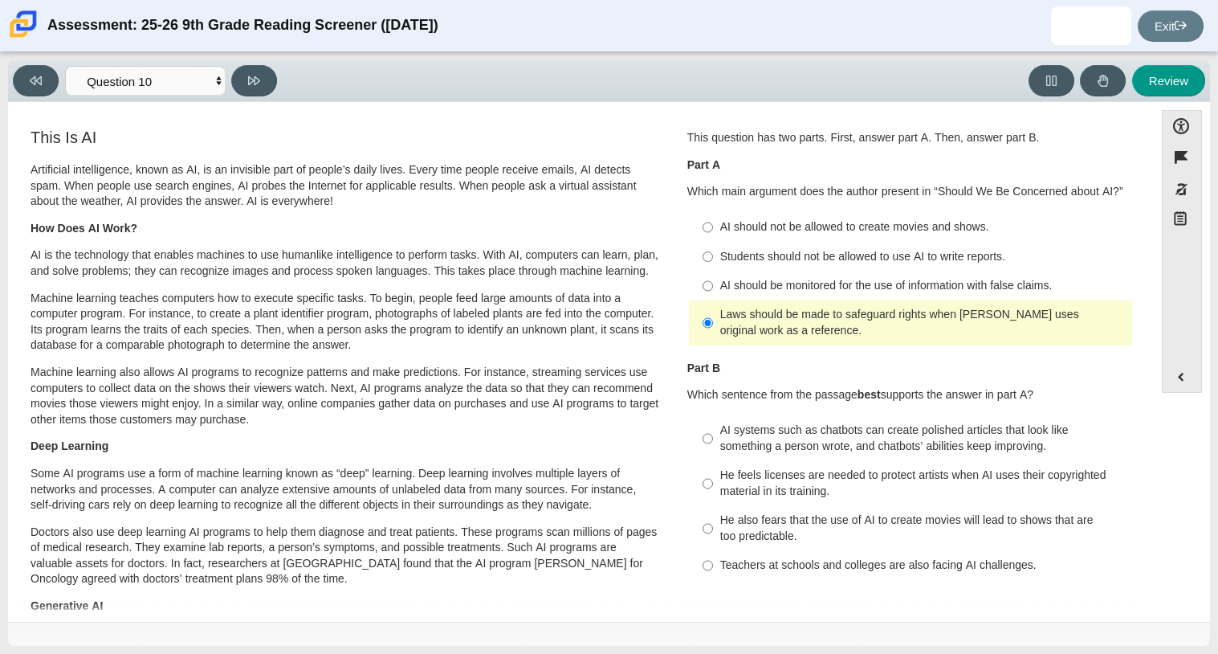
click at [840, 288] on div "AI should be monitored for the use of information with false claims." at bounding box center [923, 286] width 406 height 16
click at [713, 288] on input "AI should be monitored for the use of information with false claims. AI should …" at bounding box center [708, 285] width 10 height 29
radio input "true"
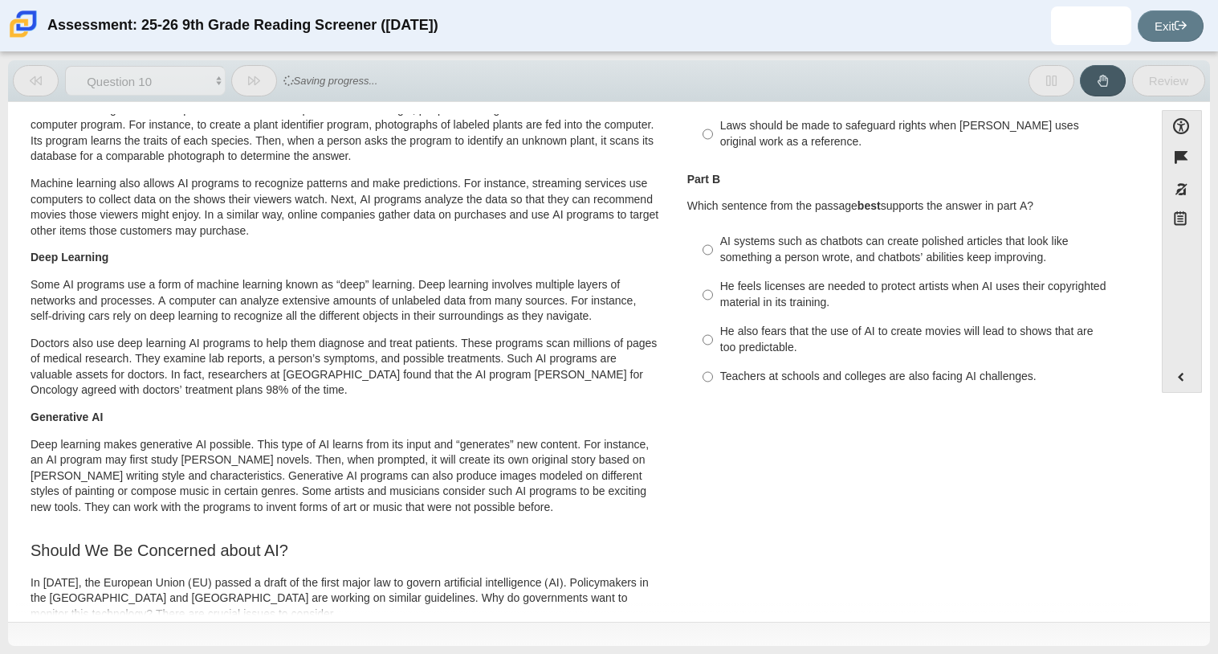
scroll to position [198, 0]
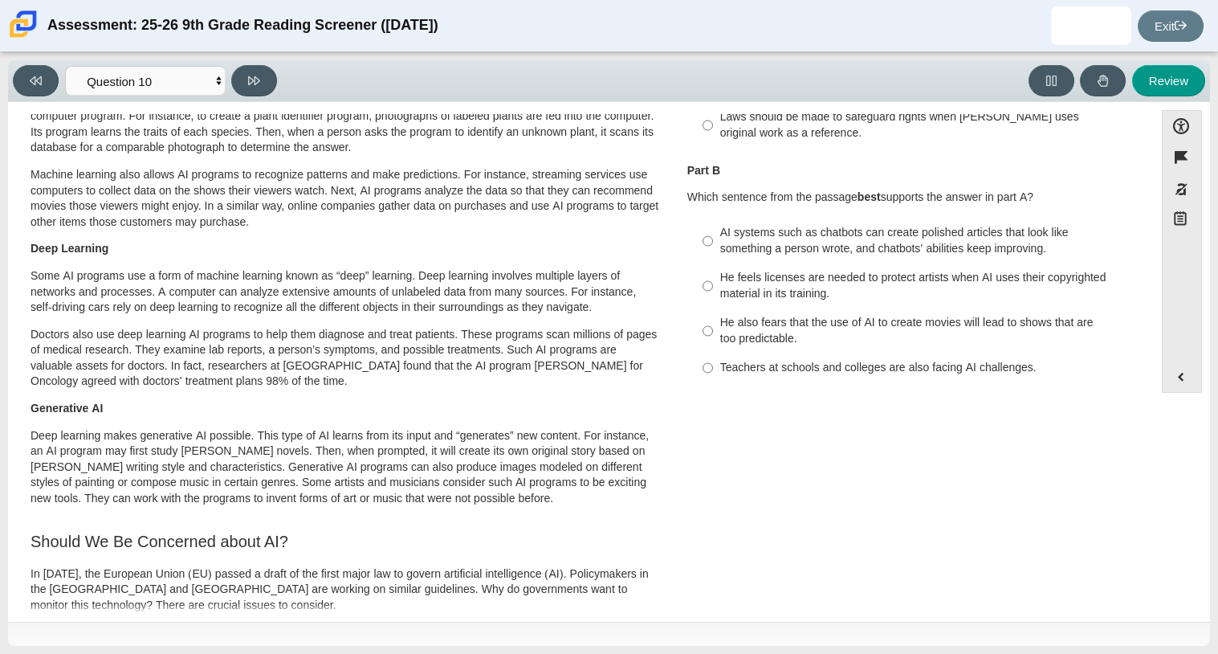
click at [837, 369] on div "Teachers at schools and colleges are also facing AI challenges." at bounding box center [923, 368] width 406 height 16
click at [713, 369] on input "Teachers at schools and colleges are also facing AI challenges. Teachers at sch…" at bounding box center [708, 367] width 10 height 29
radio input "true"
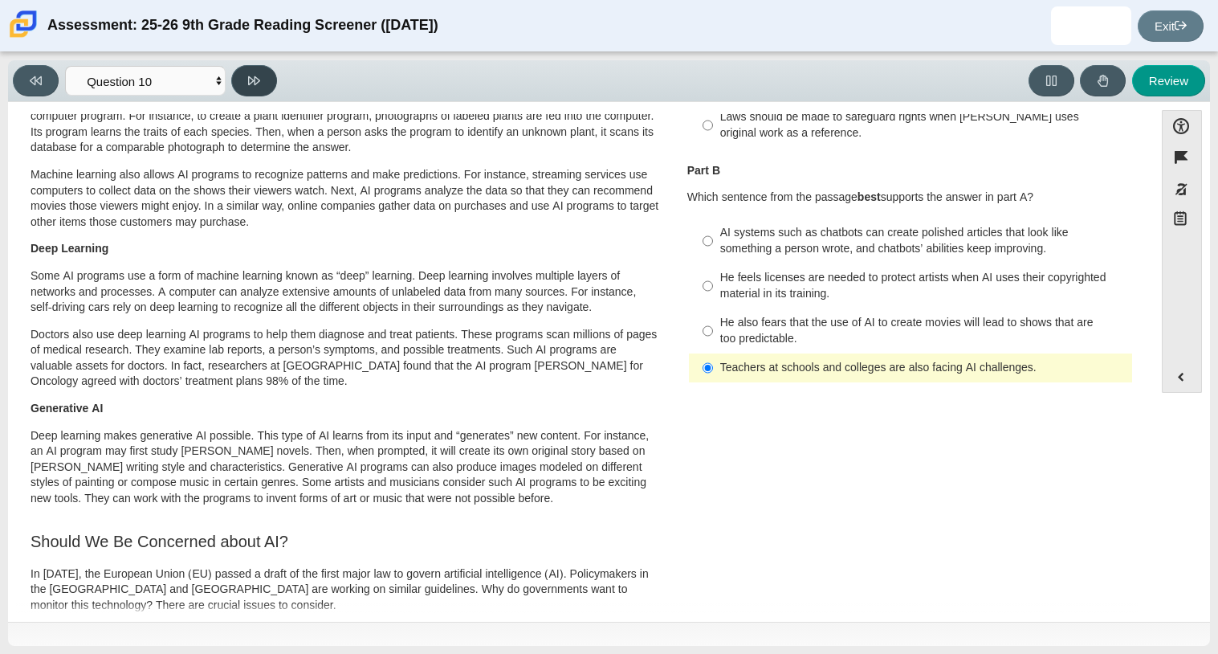
click at [260, 82] on icon at bounding box center [254, 81] width 12 height 12
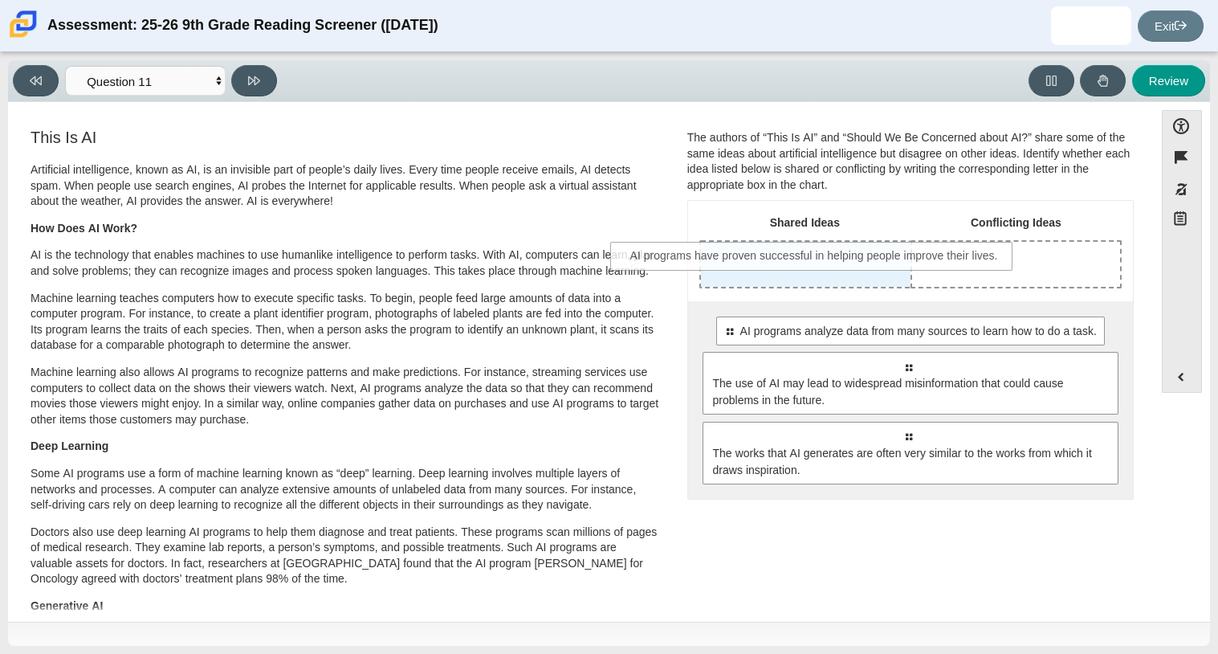
drag, startPoint x: 911, startPoint y: 338, endPoint x: 818, endPoint y: 262, distance: 119.8
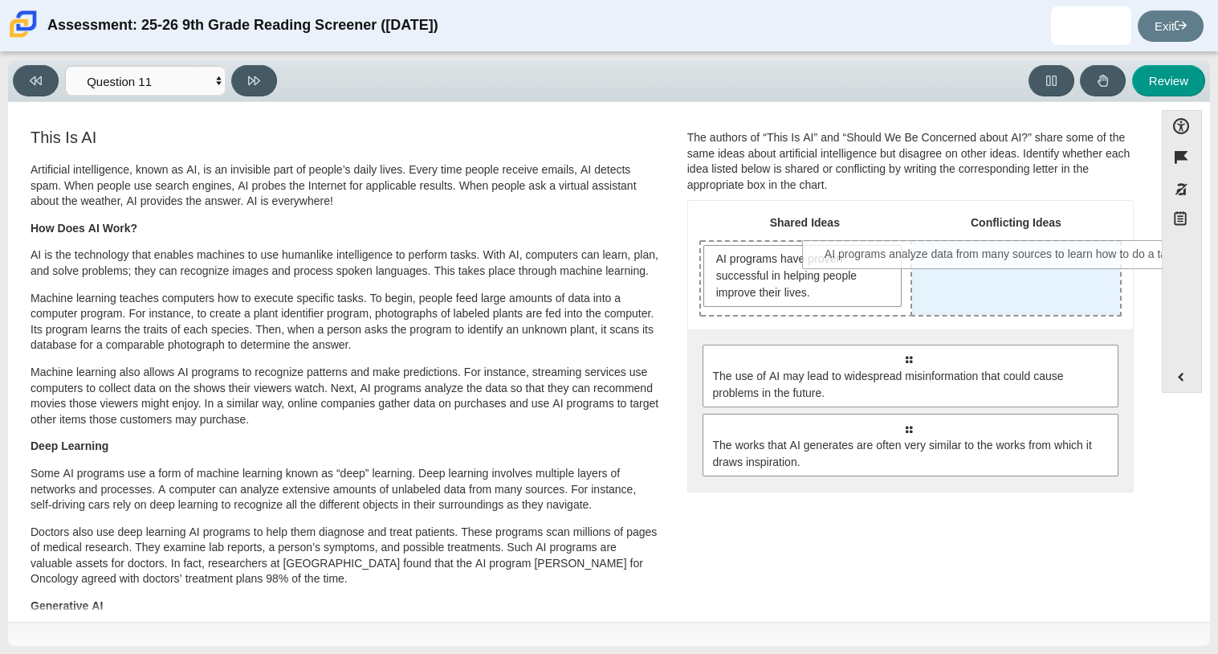
drag, startPoint x: 912, startPoint y: 351, endPoint x: 1012, endPoint y: 247, distance: 144.3
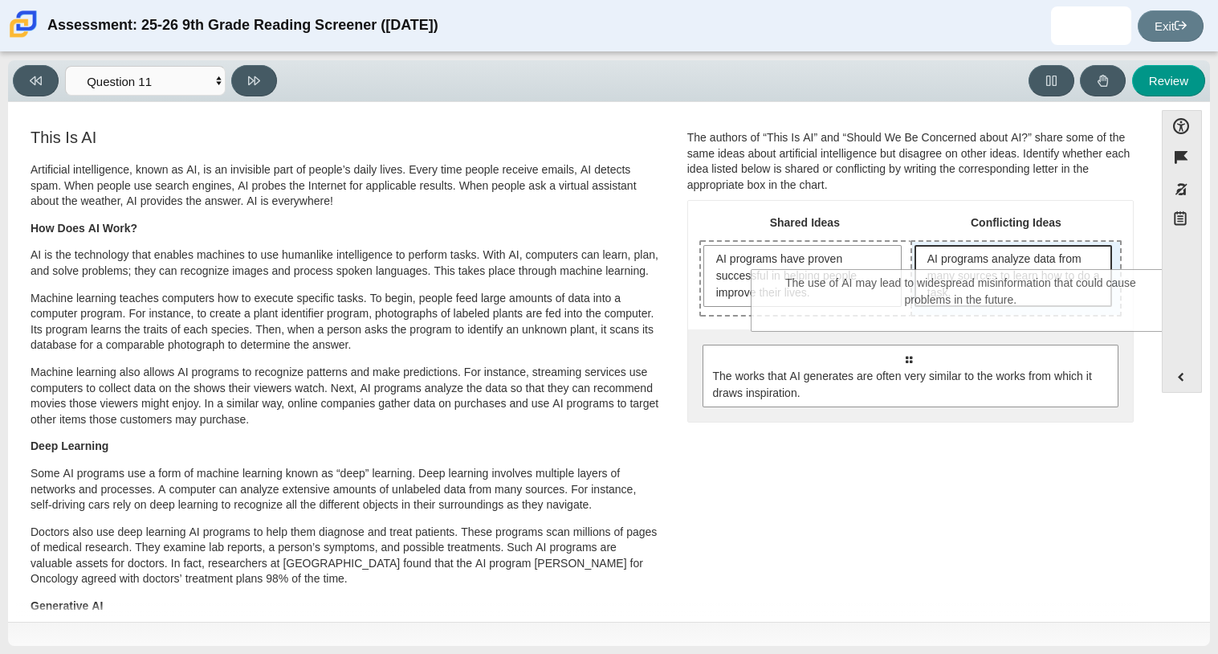
drag, startPoint x: 913, startPoint y: 378, endPoint x: 965, endPoint y: 302, distance: 92.5
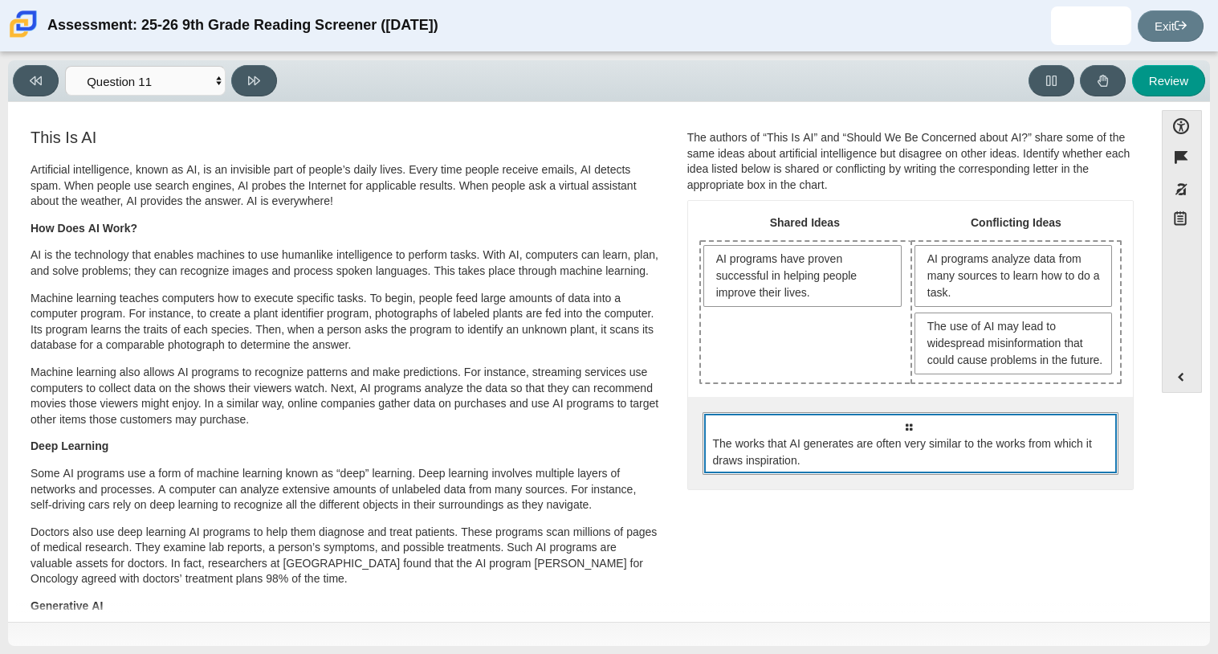
drag, startPoint x: 892, startPoint y: 488, endPoint x: 773, endPoint y: 371, distance: 166.4
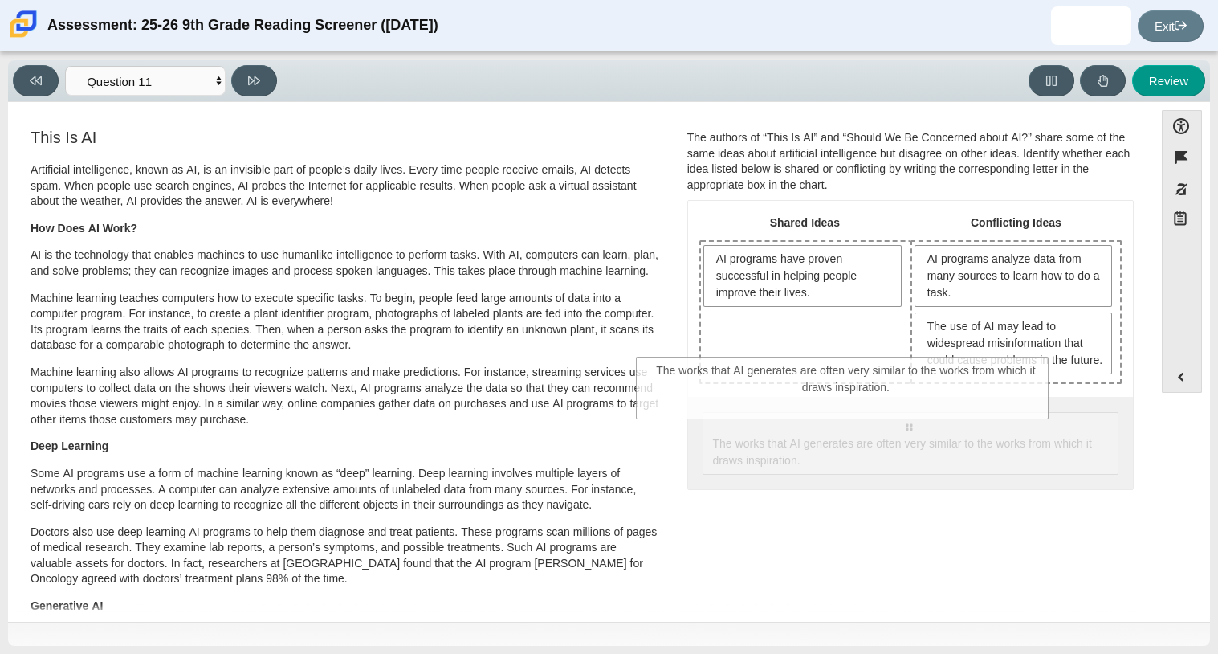
drag, startPoint x: 835, startPoint y: 473, endPoint x: 758, endPoint y: 378, distance: 122.2
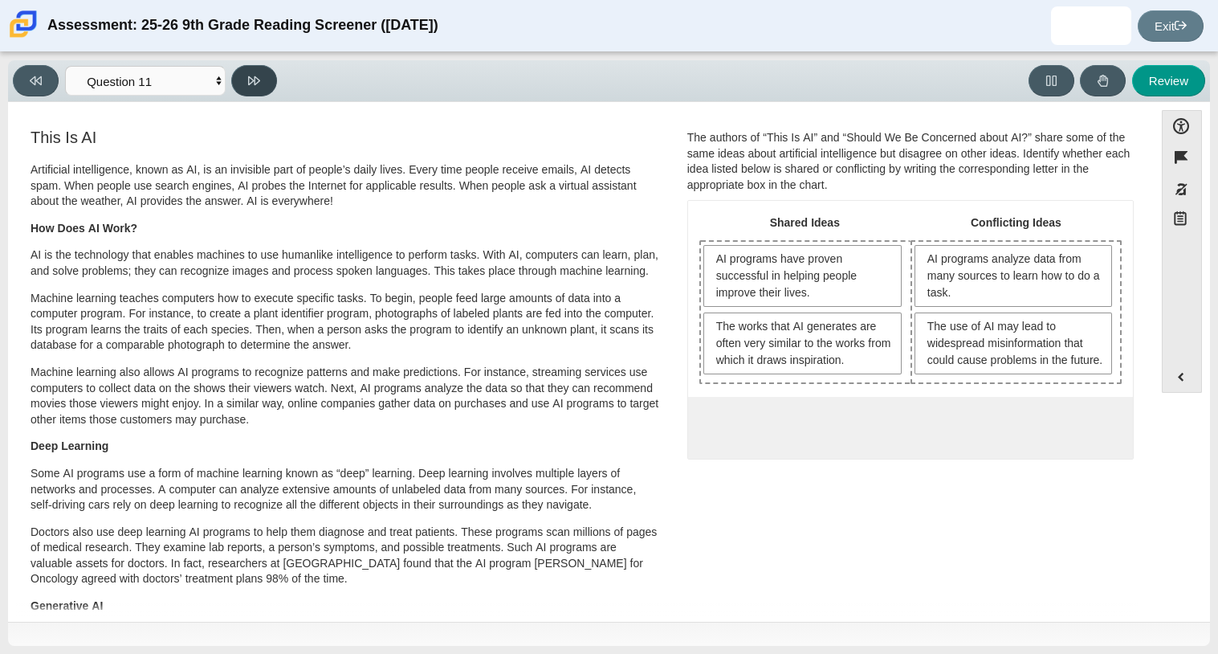
click at [252, 82] on icon at bounding box center [254, 81] width 12 height 12
select select "c3effed4-44ce-4a19-bd96-1787f34e9b4c"
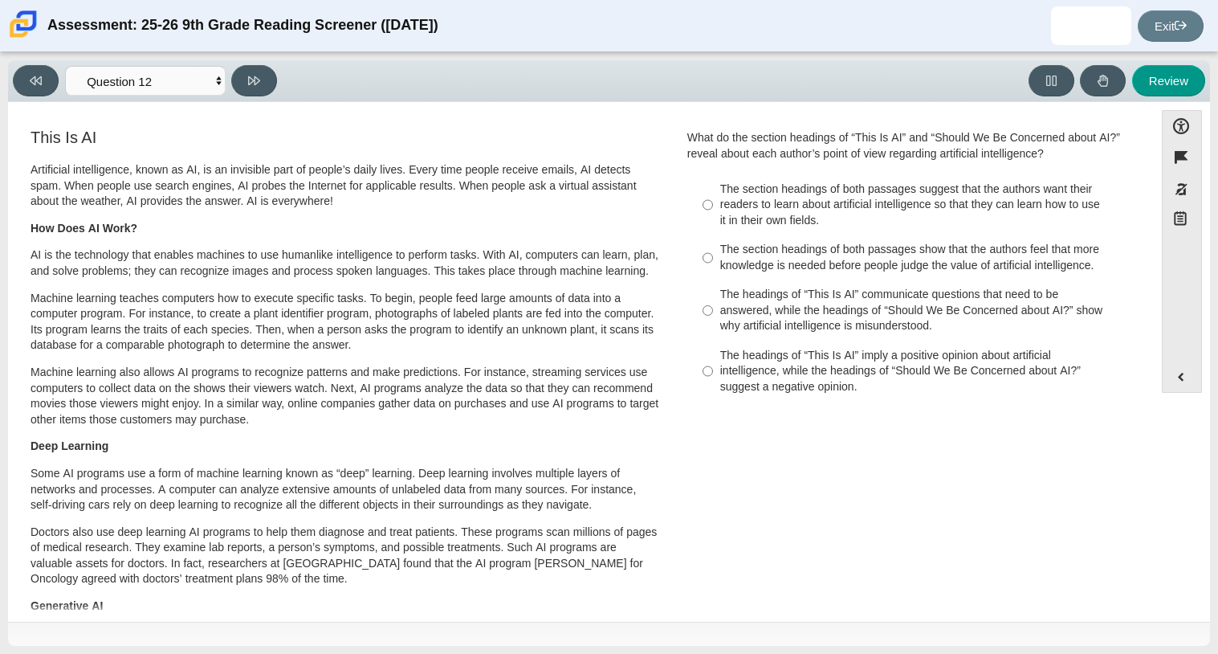
click at [726, 365] on div "The headings of “This Is AI” imply a positive opinion about artificial intellig…" at bounding box center [923, 371] width 406 height 47
click at [713, 365] on input "The headings of “This Is AI” imply a positive opinion about artificial intellig…" at bounding box center [708, 371] width 10 height 61
radio input "true"
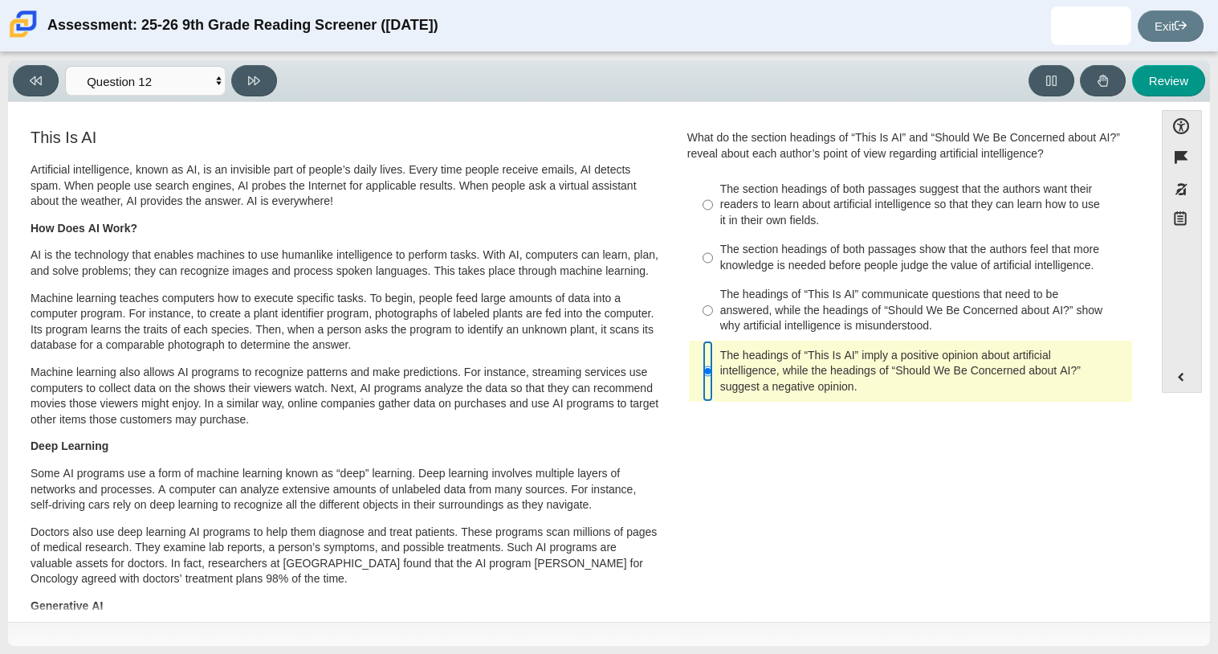
scroll to position [757, 0]
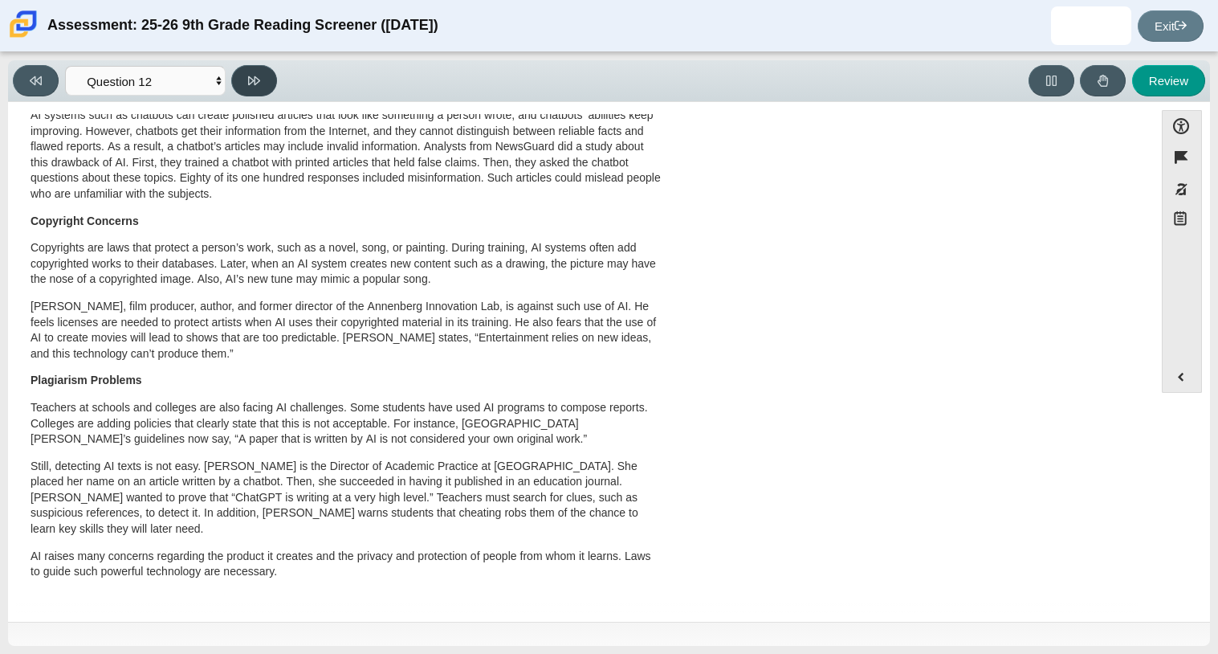
click at [255, 84] on icon at bounding box center [254, 80] width 12 height 9
select select "review"
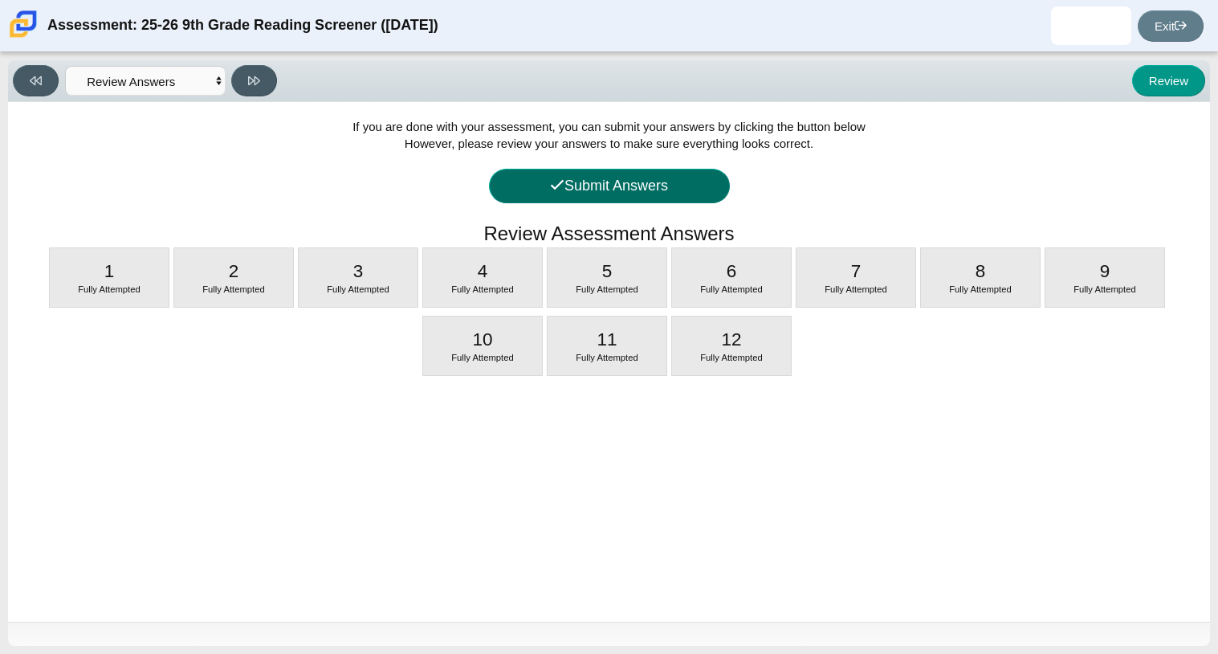
click at [639, 194] on button "Submit Answers" at bounding box center [609, 186] width 241 height 35
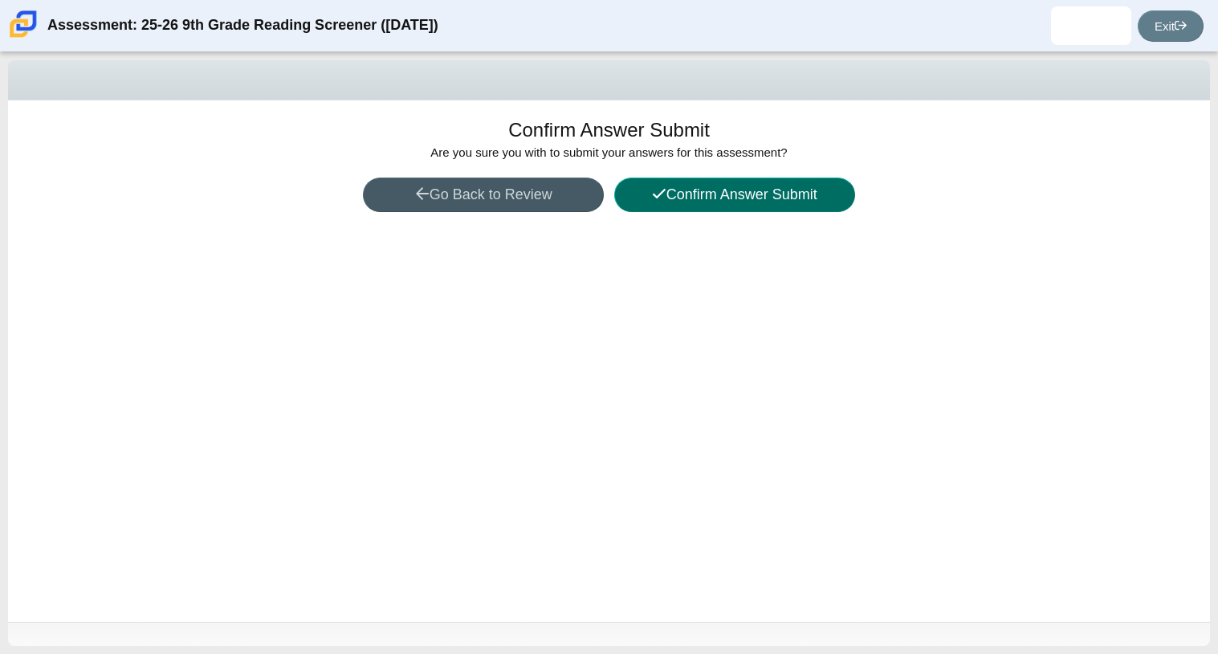
click at [660, 190] on icon at bounding box center [659, 194] width 13 height 10
